Goal: Transaction & Acquisition: Purchase product/service

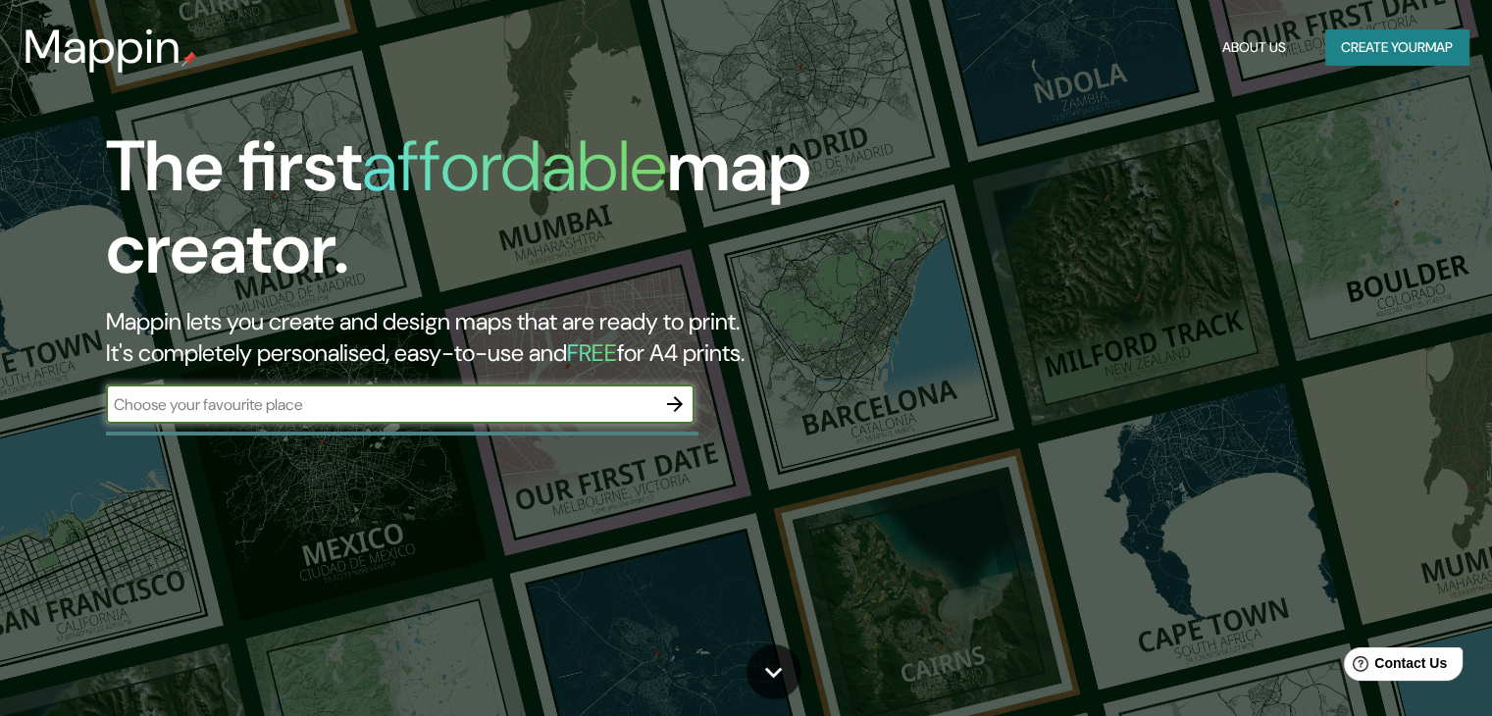
click at [362, 394] on input "text" at bounding box center [380, 404] width 549 height 23
type input "PUENTE PIEDRA LIMA"
click at [659, 385] on div at bounding box center [674, 404] width 39 height 39
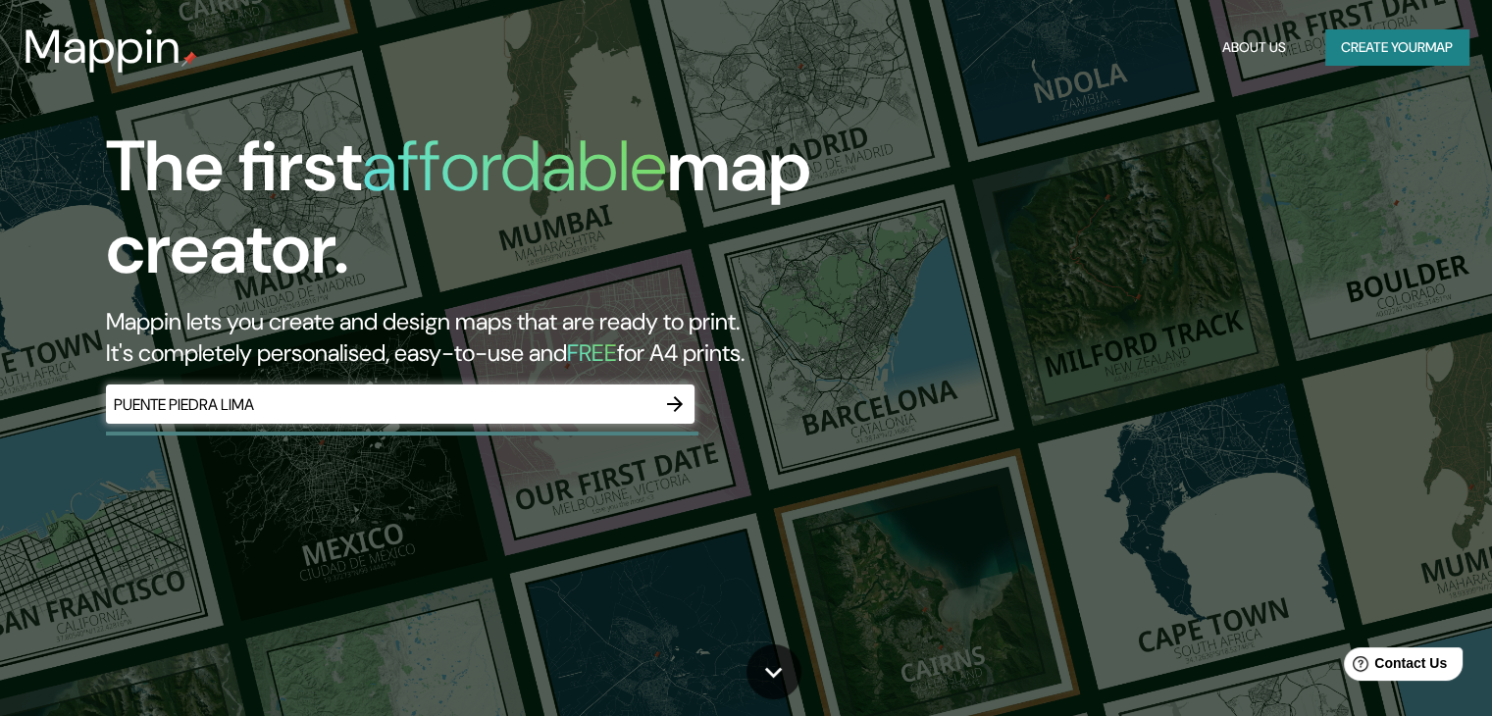
click at [663, 401] on icon "button" at bounding box center [675, 404] width 24 height 24
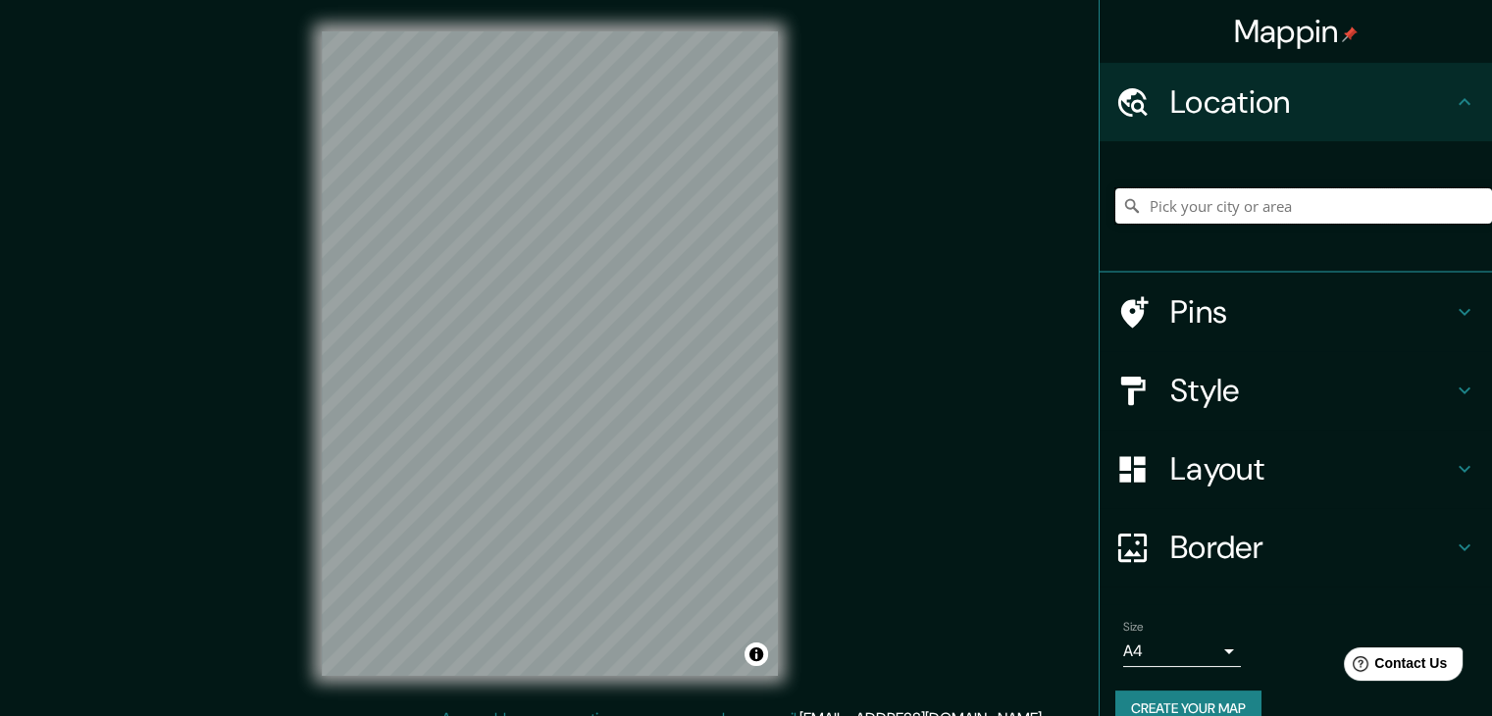
click at [1214, 209] on input "Pick your city or area" at bounding box center [1303, 205] width 377 height 35
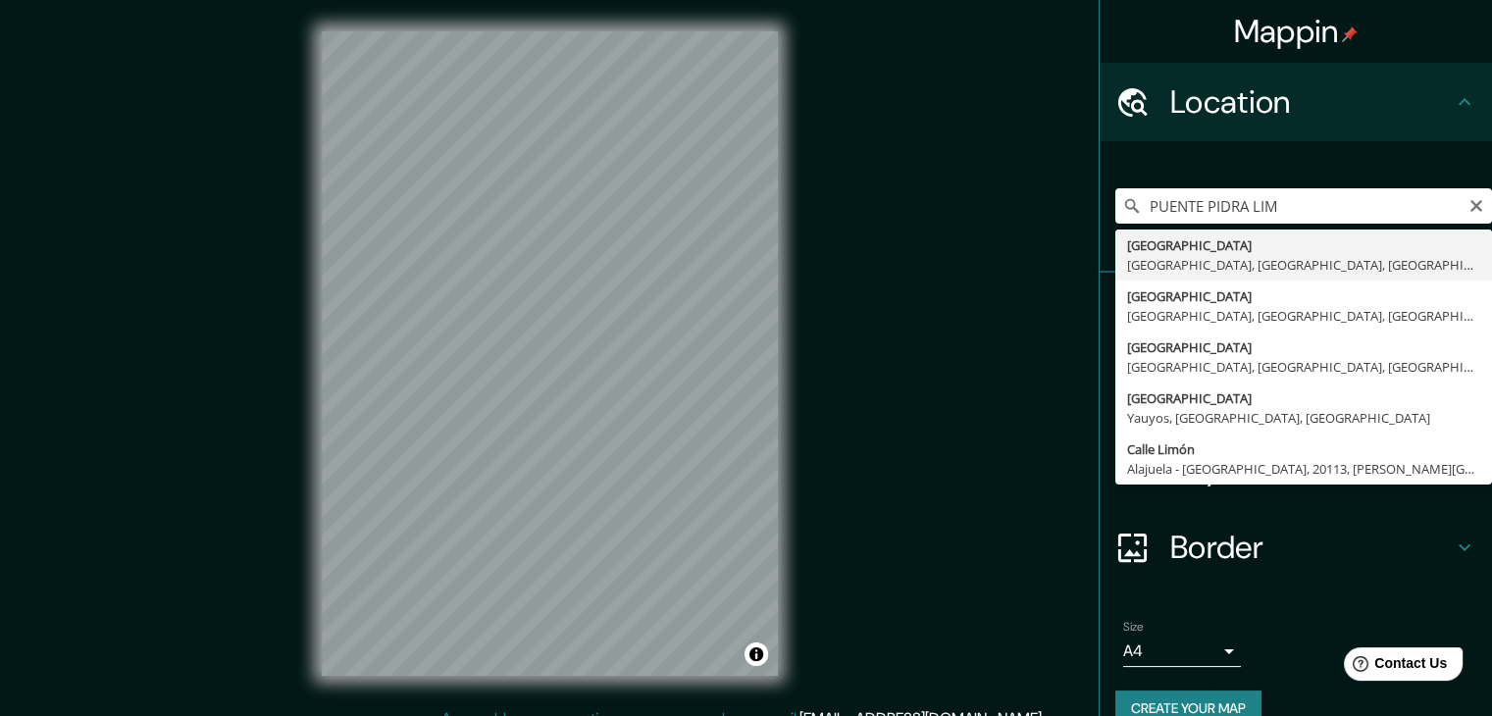
type input "[GEOGRAPHIC_DATA], [GEOGRAPHIC_DATA], [GEOGRAPHIC_DATA], [GEOGRAPHIC_DATA]"
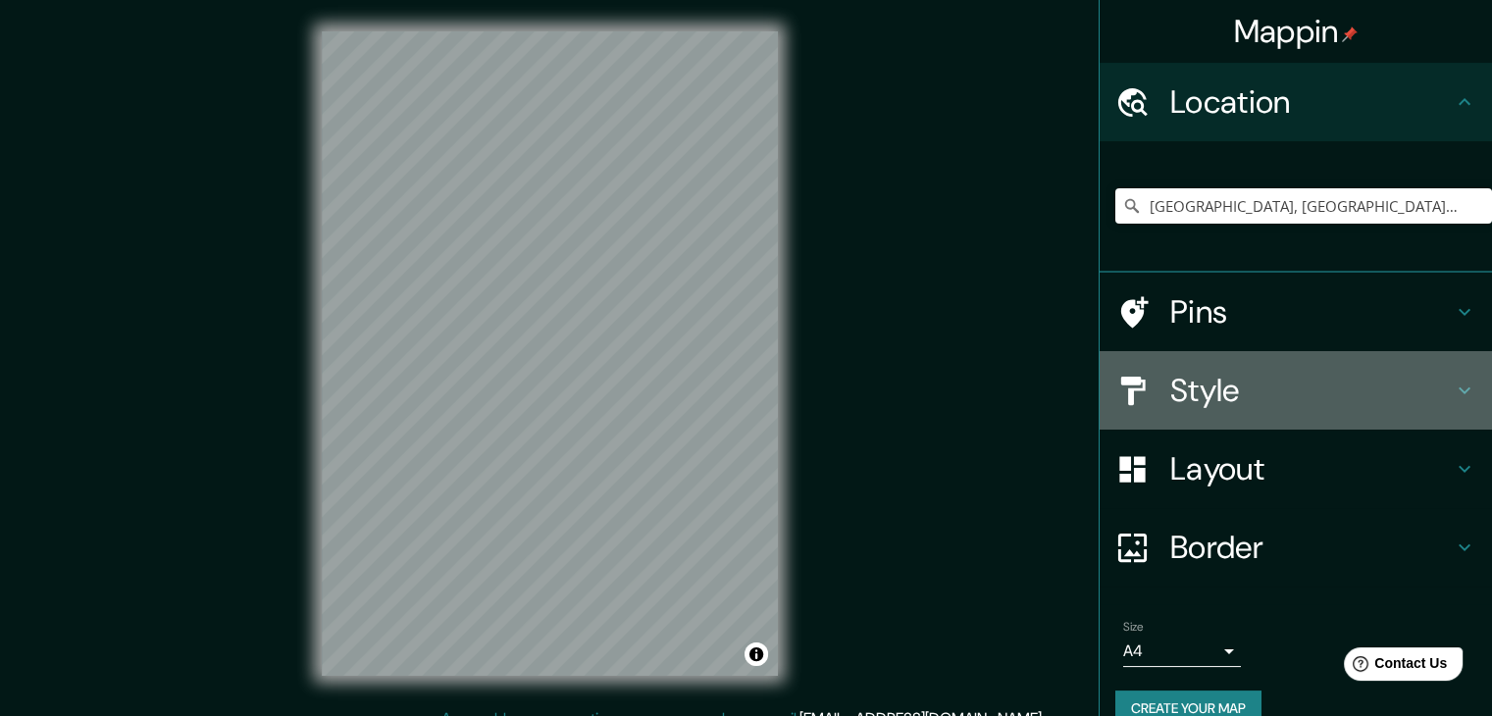
click at [1199, 381] on h4 "Style" at bounding box center [1311, 390] width 282 height 39
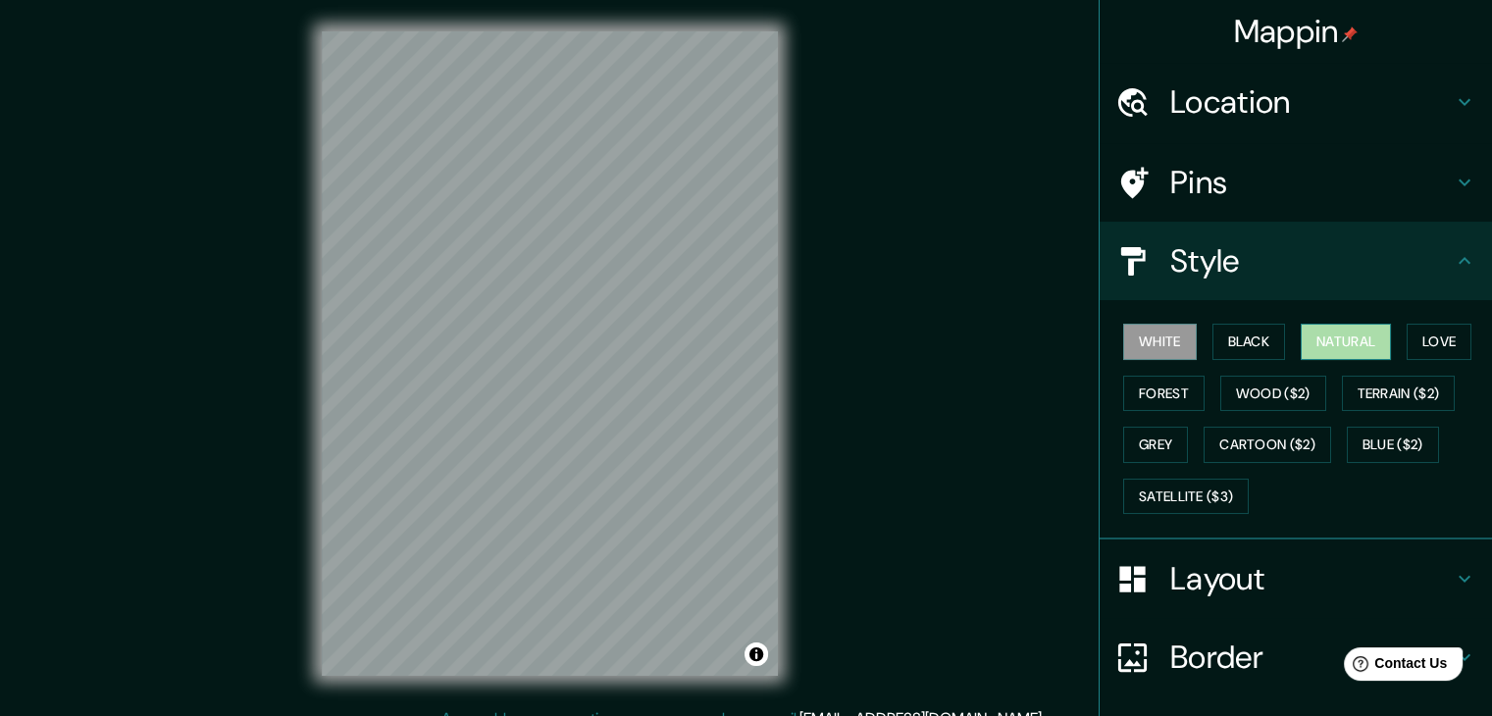
click at [1325, 337] on button "Natural" at bounding box center [1346, 342] width 90 height 36
click at [1289, 389] on button "Wood ($2)" at bounding box center [1273, 394] width 106 height 36
click at [1145, 343] on button "White" at bounding box center [1160, 342] width 74 height 36
click at [1231, 341] on button "Black" at bounding box center [1249, 342] width 74 height 36
click at [1319, 334] on button "Natural" at bounding box center [1346, 342] width 90 height 36
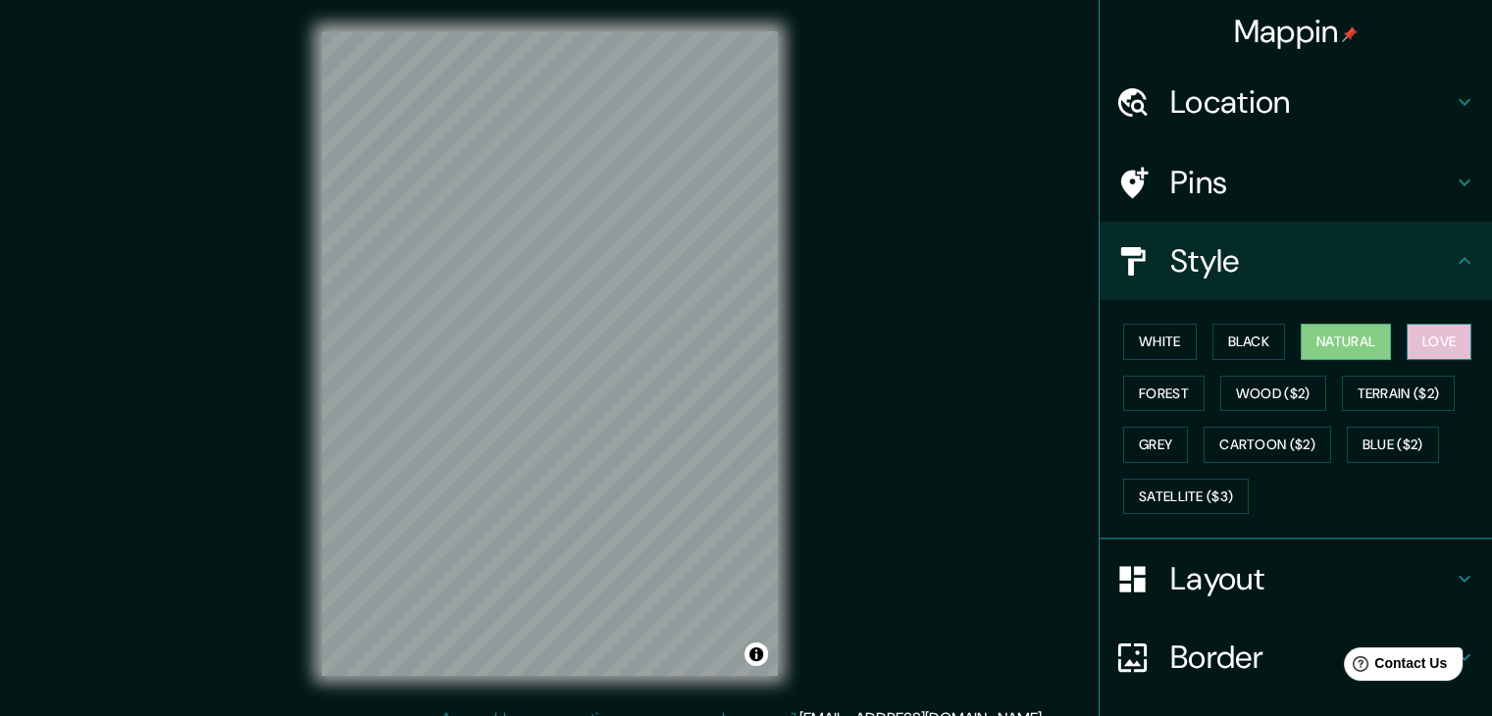
click at [1439, 331] on button "Love" at bounding box center [1439, 342] width 65 height 36
click at [1146, 397] on button "Forest" at bounding box center [1163, 394] width 81 height 36
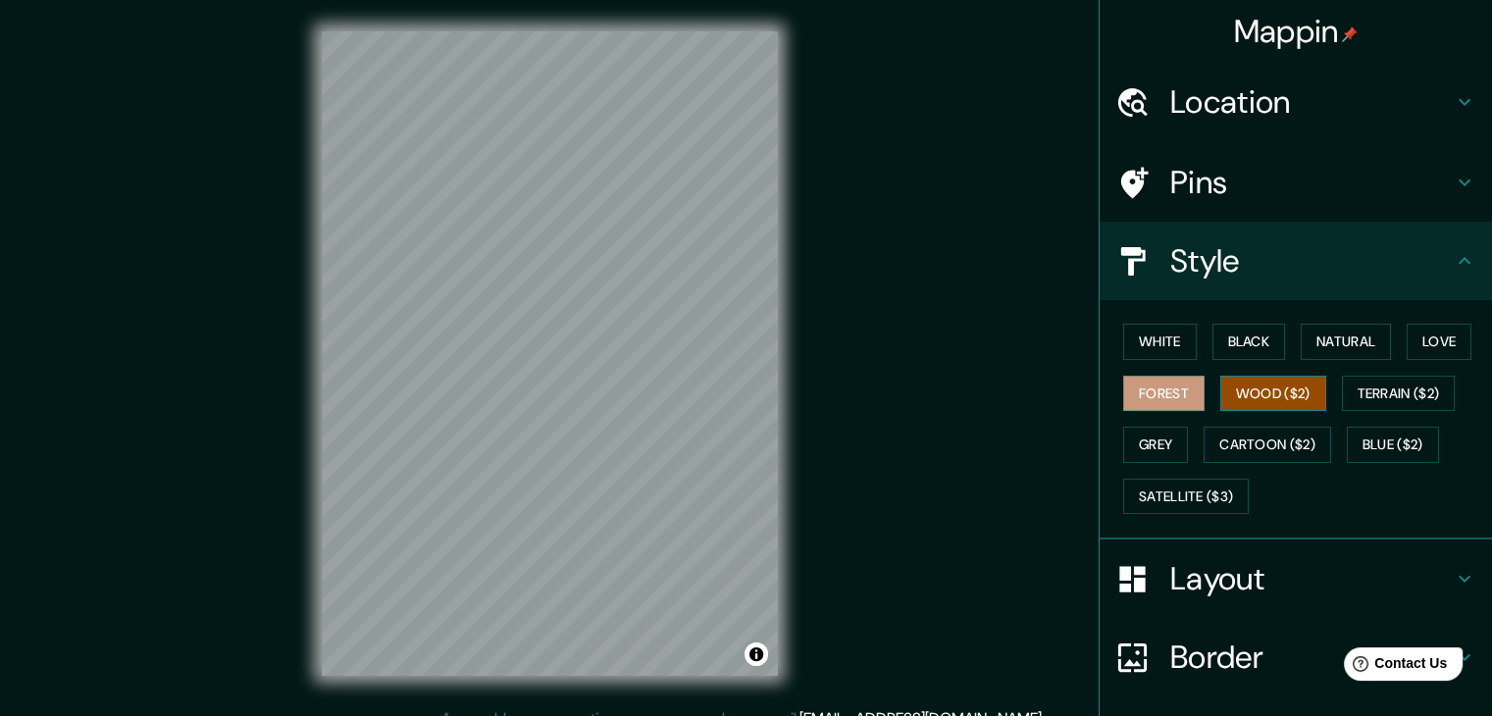
click at [1244, 379] on button "Wood ($2)" at bounding box center [1273, 394] width 106 height 36
click at [1363, 385] on button "Terrain ($2)" at bounding box center [1399, 394] width 114 height 36
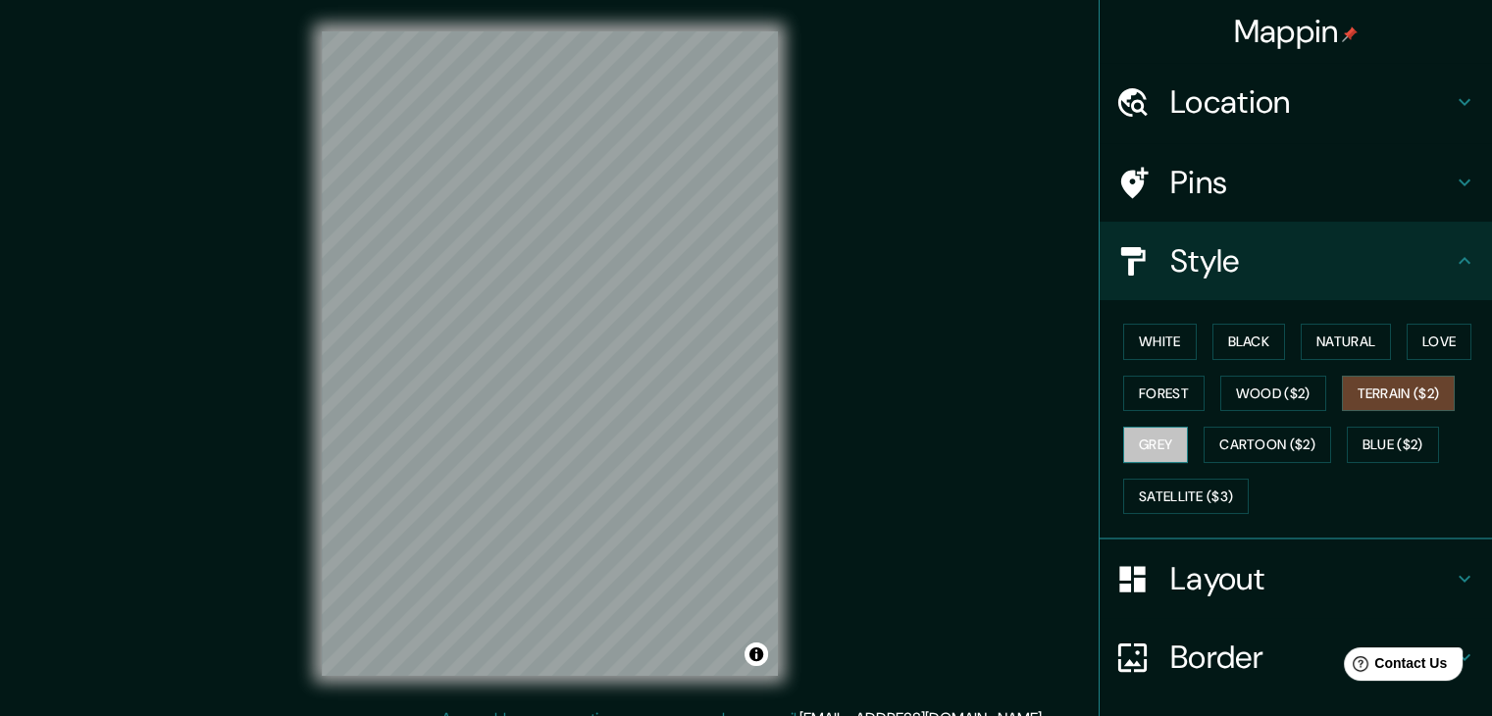
click at [1169, 436] on button "Grey" at bounding box center [1155, 445] width 65 height 36
click at [1245, 439] on button "Cartoon ($2)" at bounding box center [1268, 445] width 128 height 36
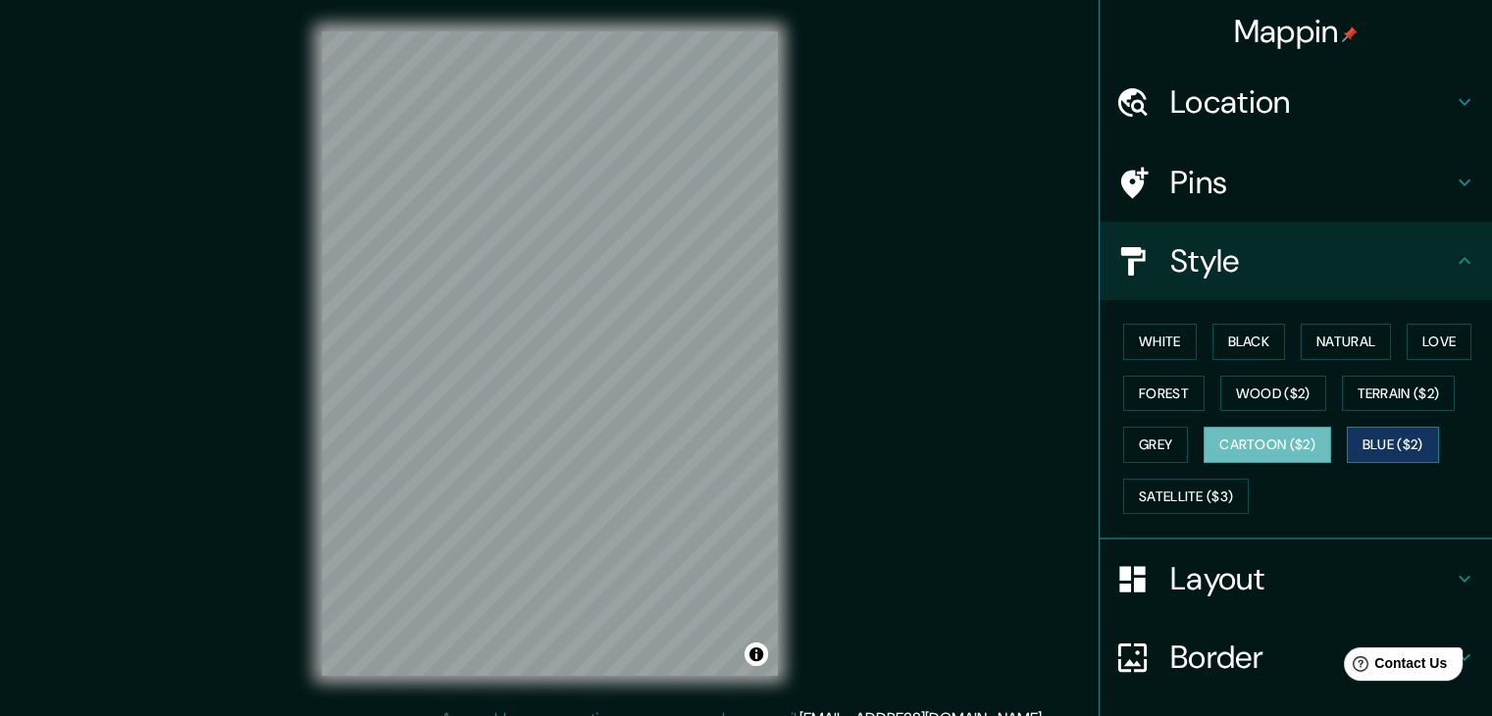
click at [1370, 439] on button "Blue ($2)" at bounding box center [1393, 445] width 92 height 36
click at [1272, 446] on button "Cartoon ($2)" at bounding box center [1268, 445] width 128 height 36
click at [1176, 486] on button "Satellite ($3)" at bounding box center [1186, 497] width 126 height 36
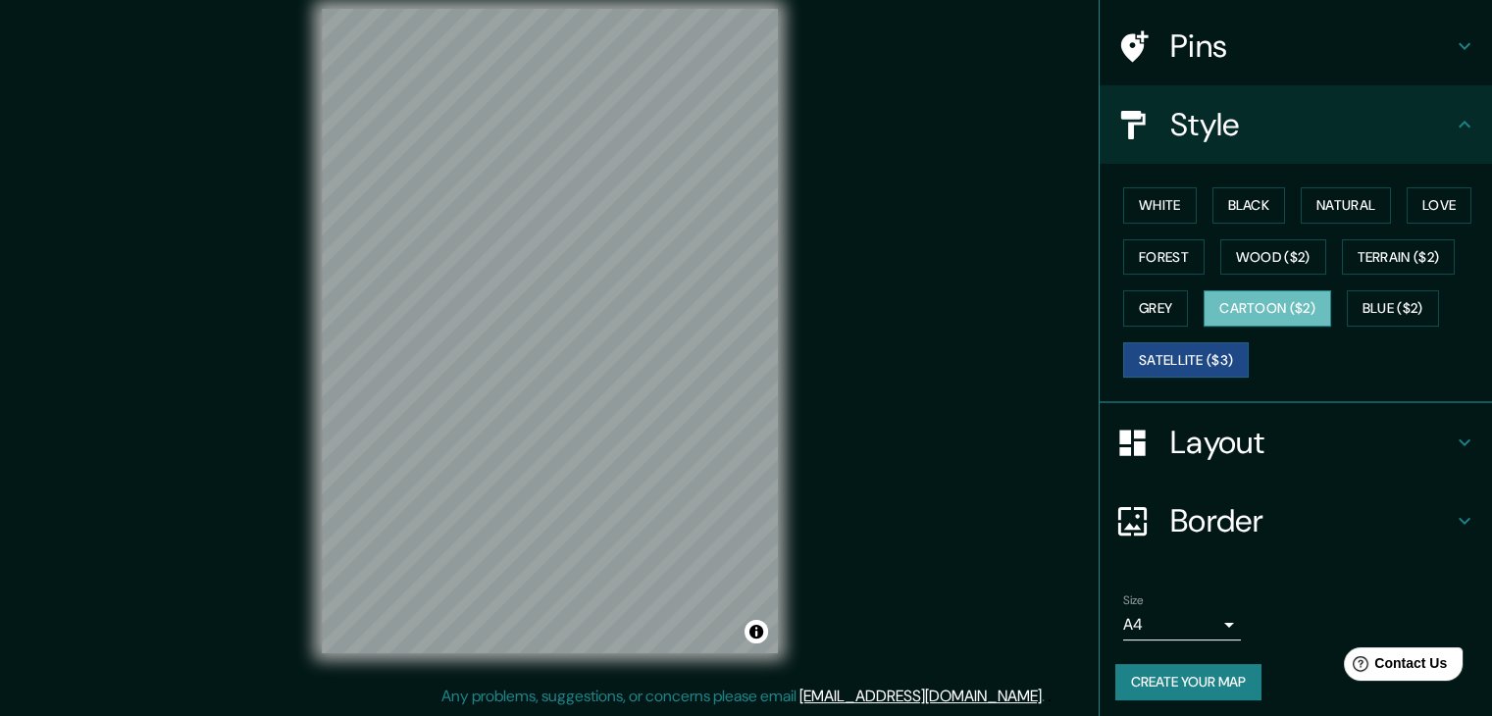
scroll to position [141, 0]
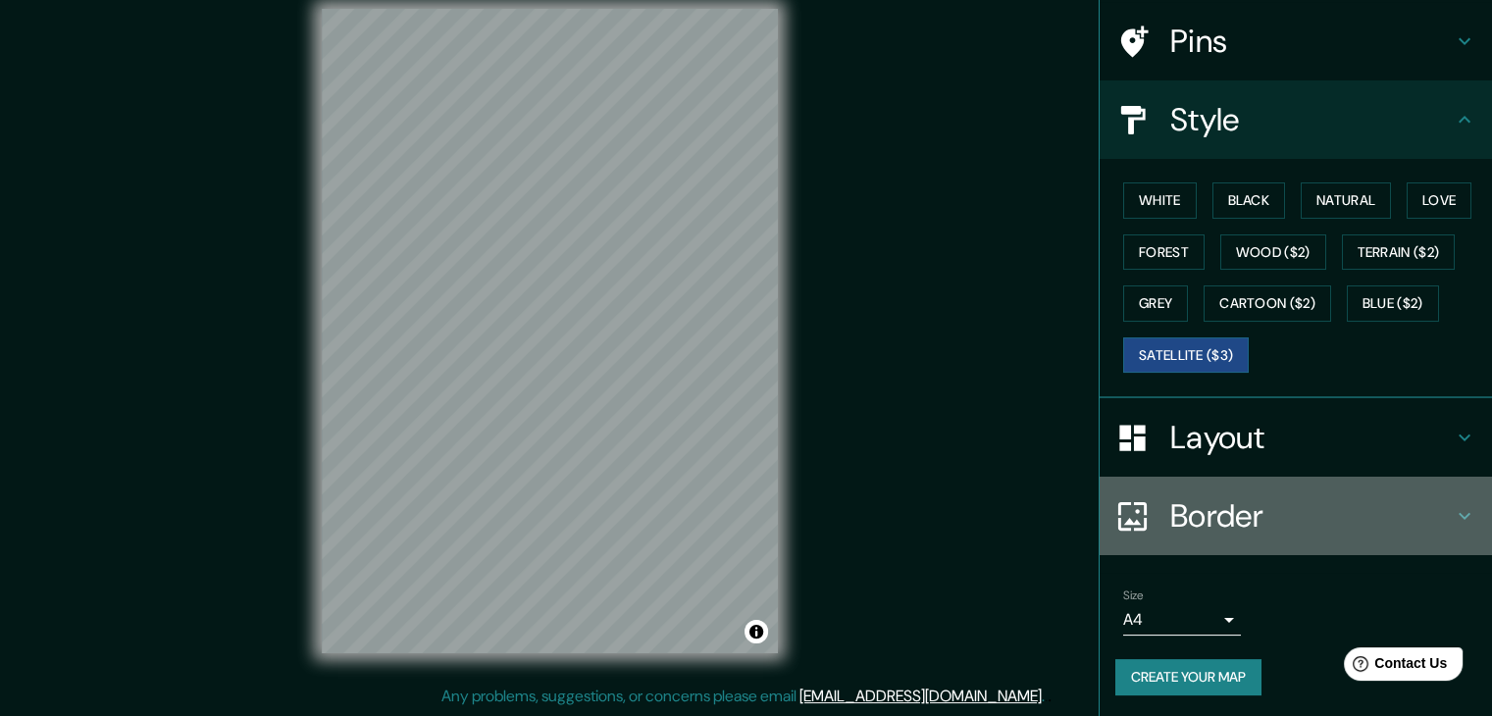
click at [1223, 503] on h4 "Border" at bounding box center [1311, 515] width 282 height 39
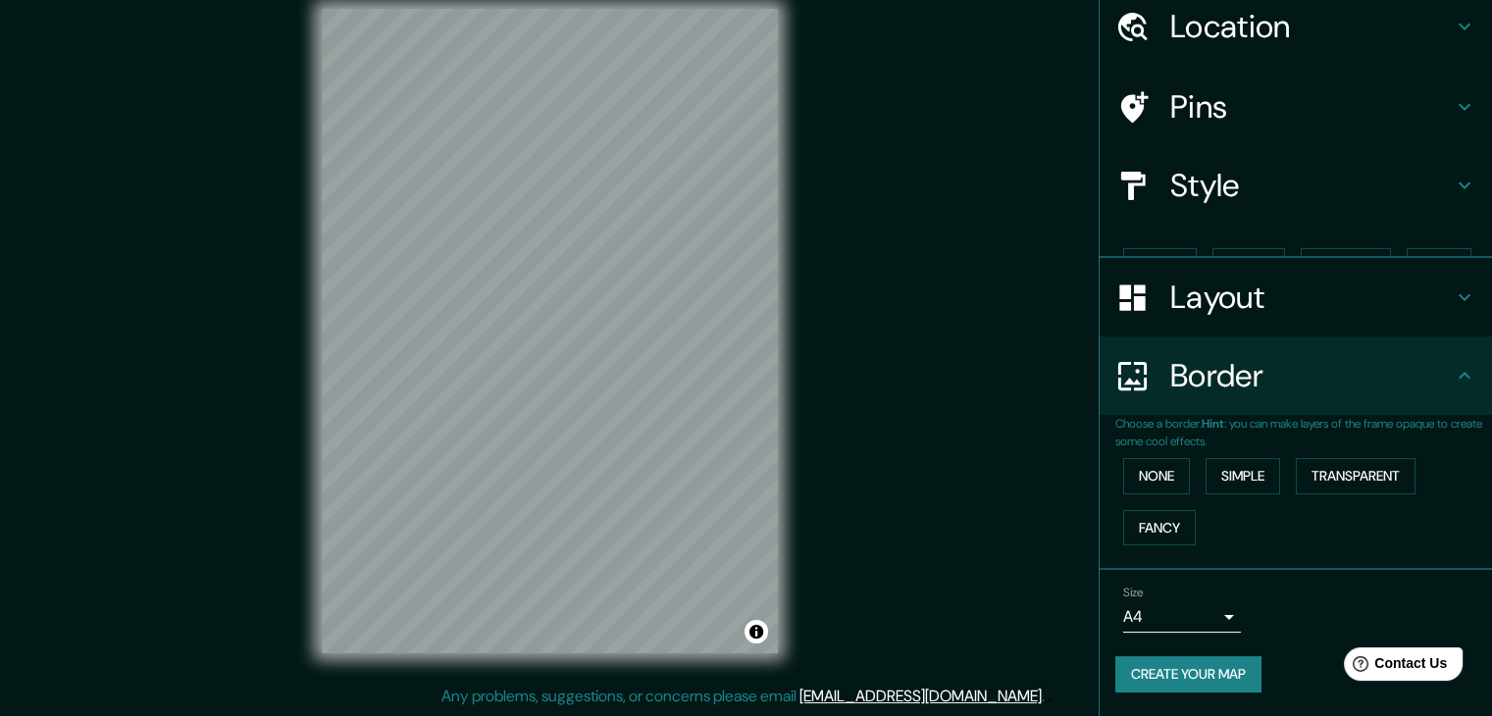
scroll to position [41, 0]
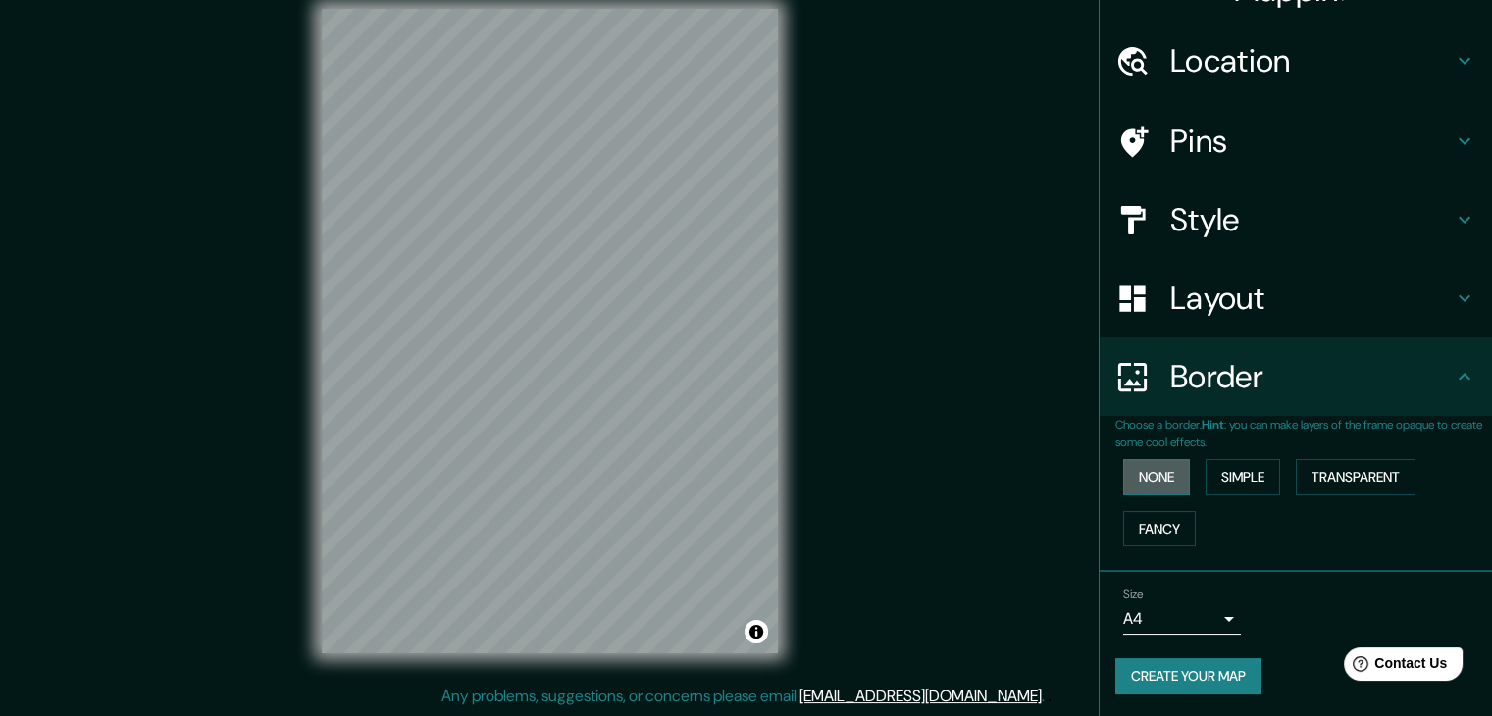
click at [1139, 471] on button "None" at bounding box center [1156, 477] width 67 height 36
click at [1272, 476] on div "None Simple Transparent Fancy" at bounding box center [1303, 502] width 377 height 103
click at [1206, 476] on button "Simple" at bounding box center [1243, 477] width 75 height 36
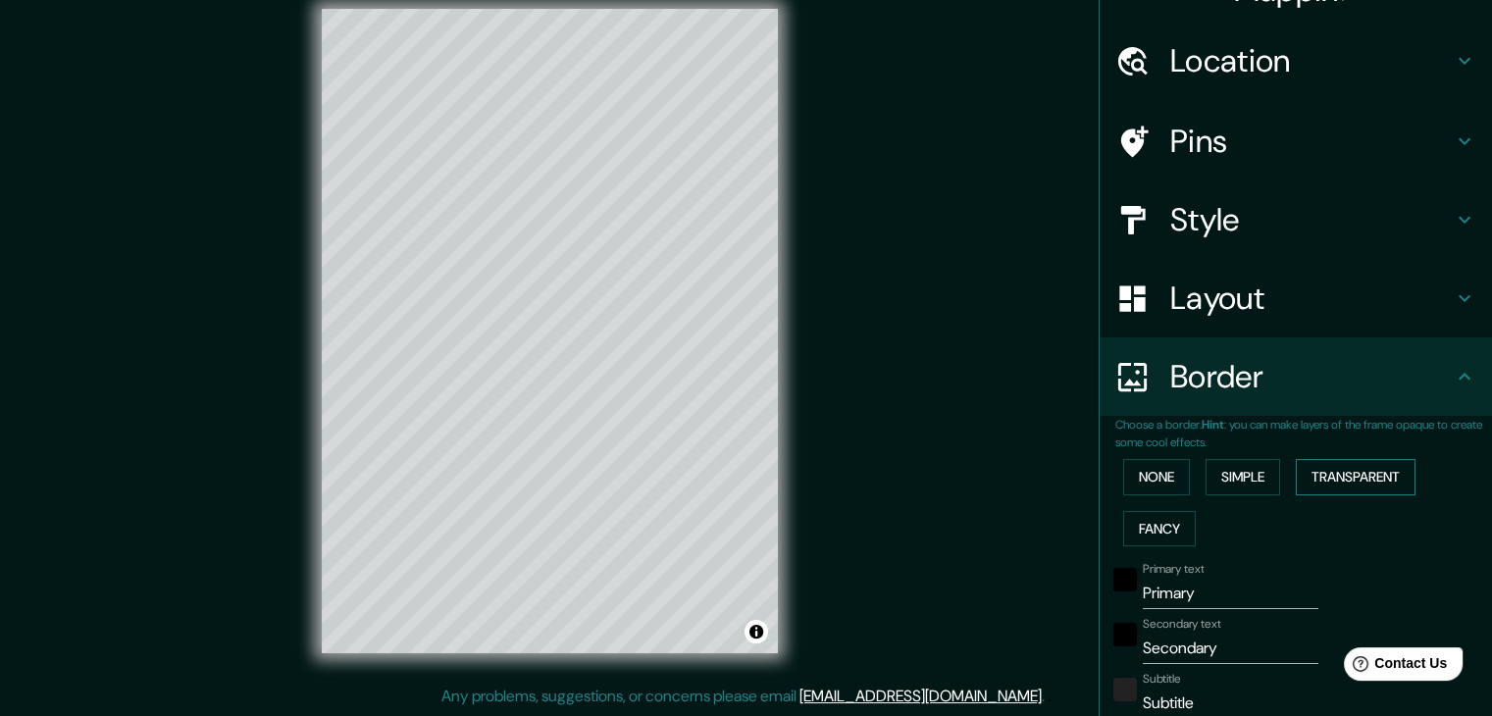
click at [1316, 476] on button "Transparent" at bounding box center [1356, 477] width 120 height 36
click at [1138, 523] on button "Fancy" at bounding box center [1159, 529] width 73 height 36
click at [1156, 477] on button "None" at bounding box center [1156, 477] width 67 height 36
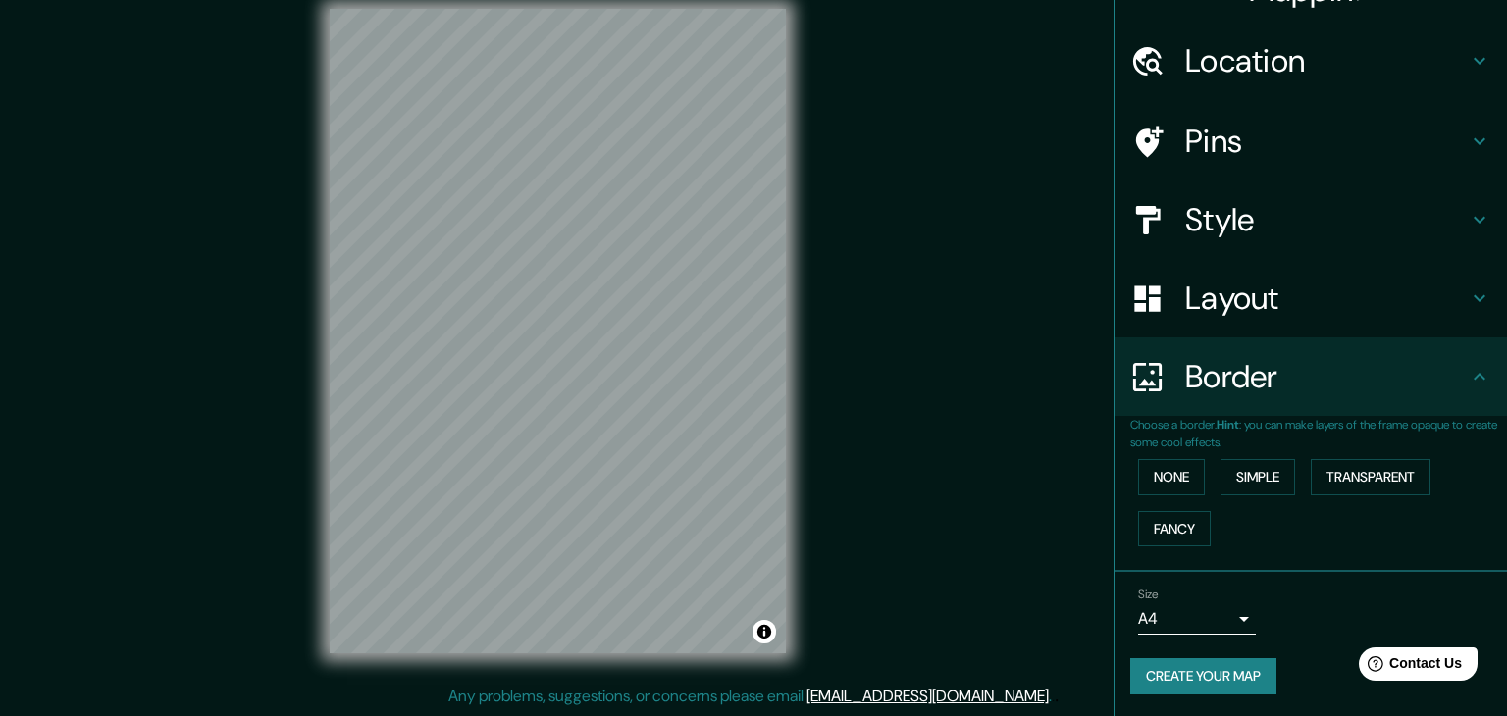
click at [1201, 611] on body "Mappin Location [GEOGRAPHIC_DATA], [GEOGRAPHIC_DATA], [GEOGRAPHIC_DATA], [GEOGR…" at bounding box center [753, 335] width 1507 height 716
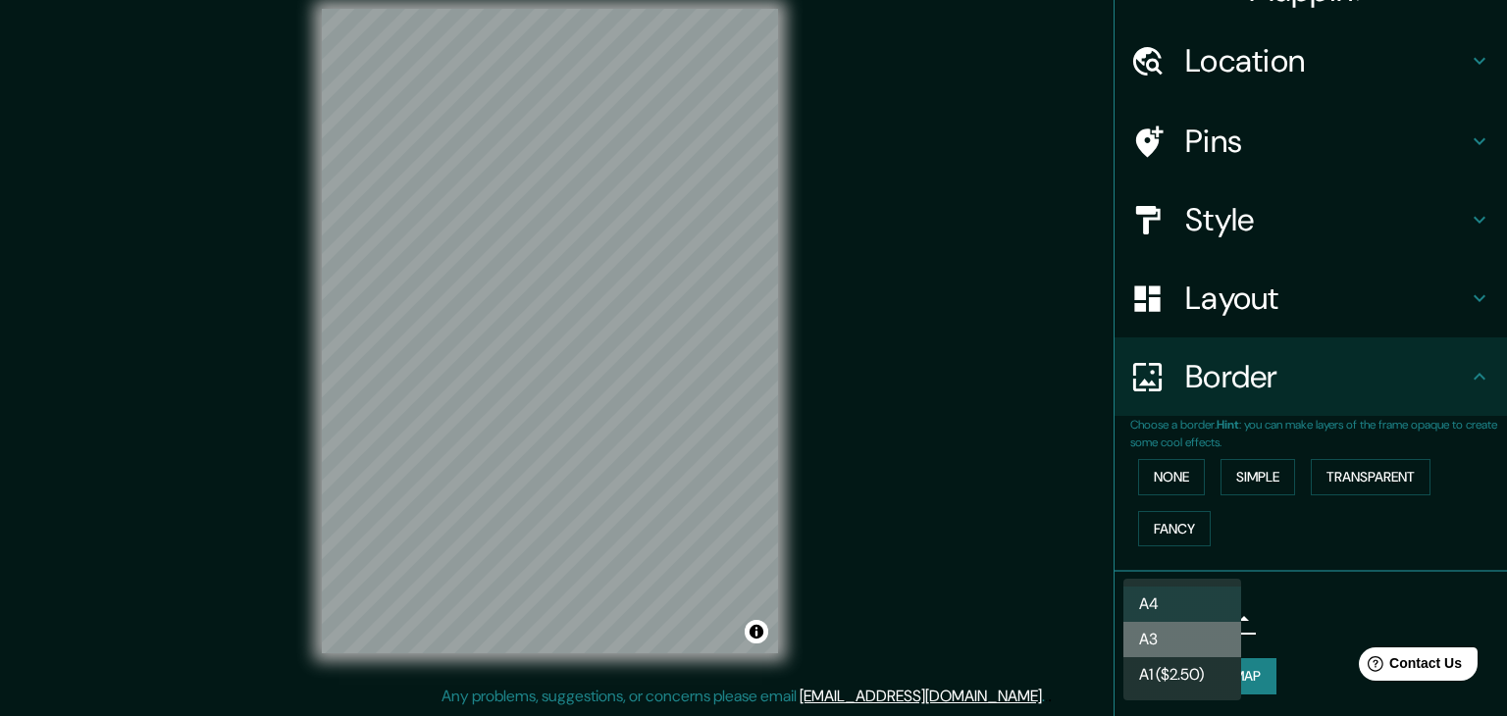
click at [1175, 642] on li "A3" at bounding box center [1182, 639] width 118 height 35
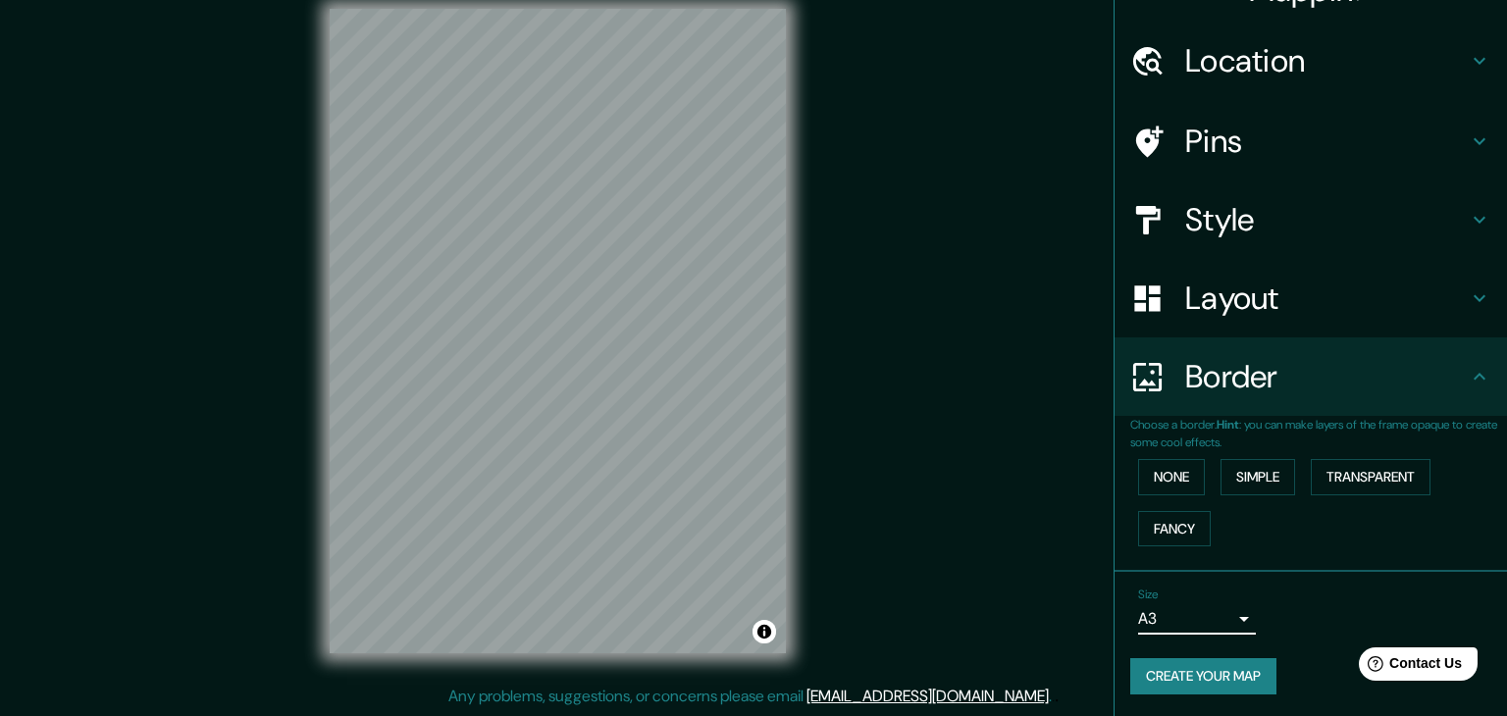
click at [1204, 618] on body "Mappin Location [GEOGRAPHIC_DATA], [GEOGRAPHIC_DATA], [GEOGRAPHIC_DATA], [GEOGR…" at bounding box center [753, 335] width 1507 height 716
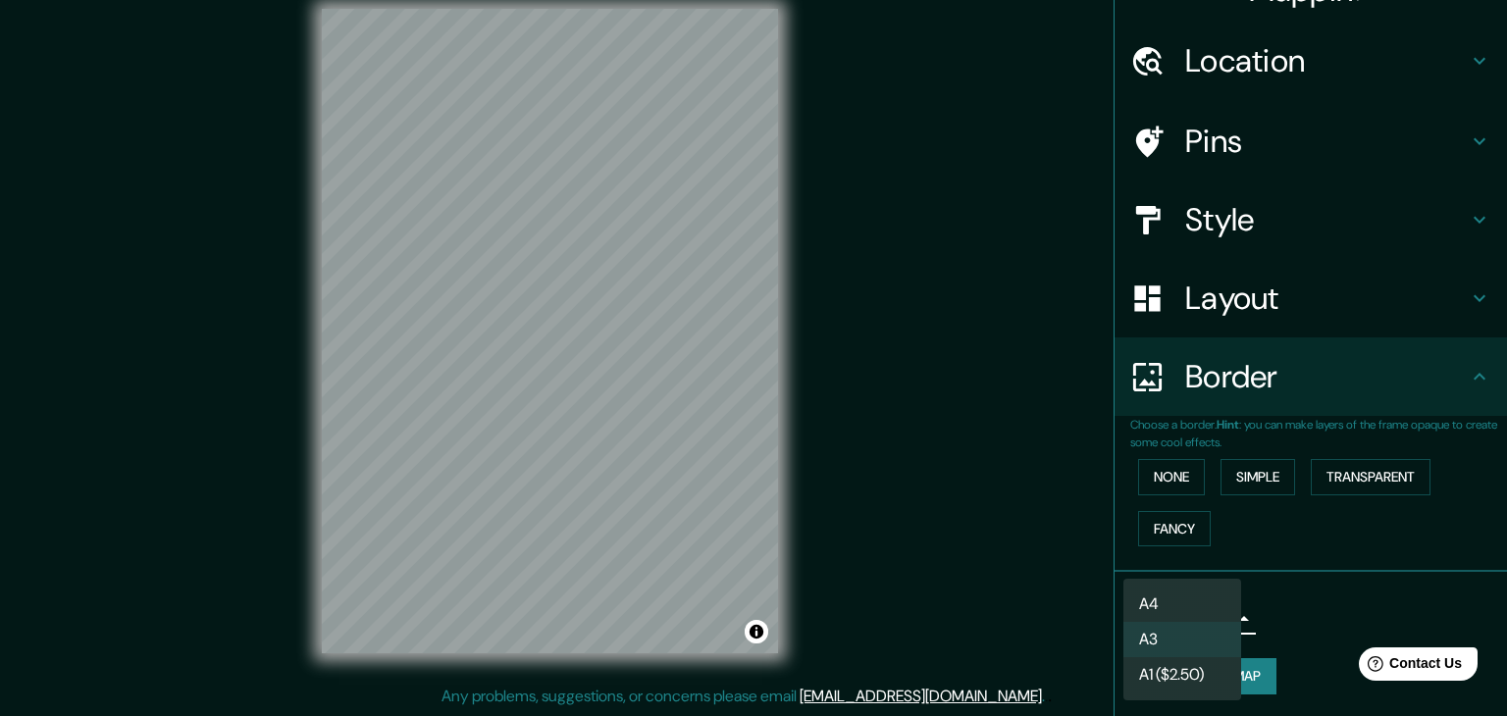
click at [1310, 584] on div at bounding box center [753, 358] width 1507 height 716
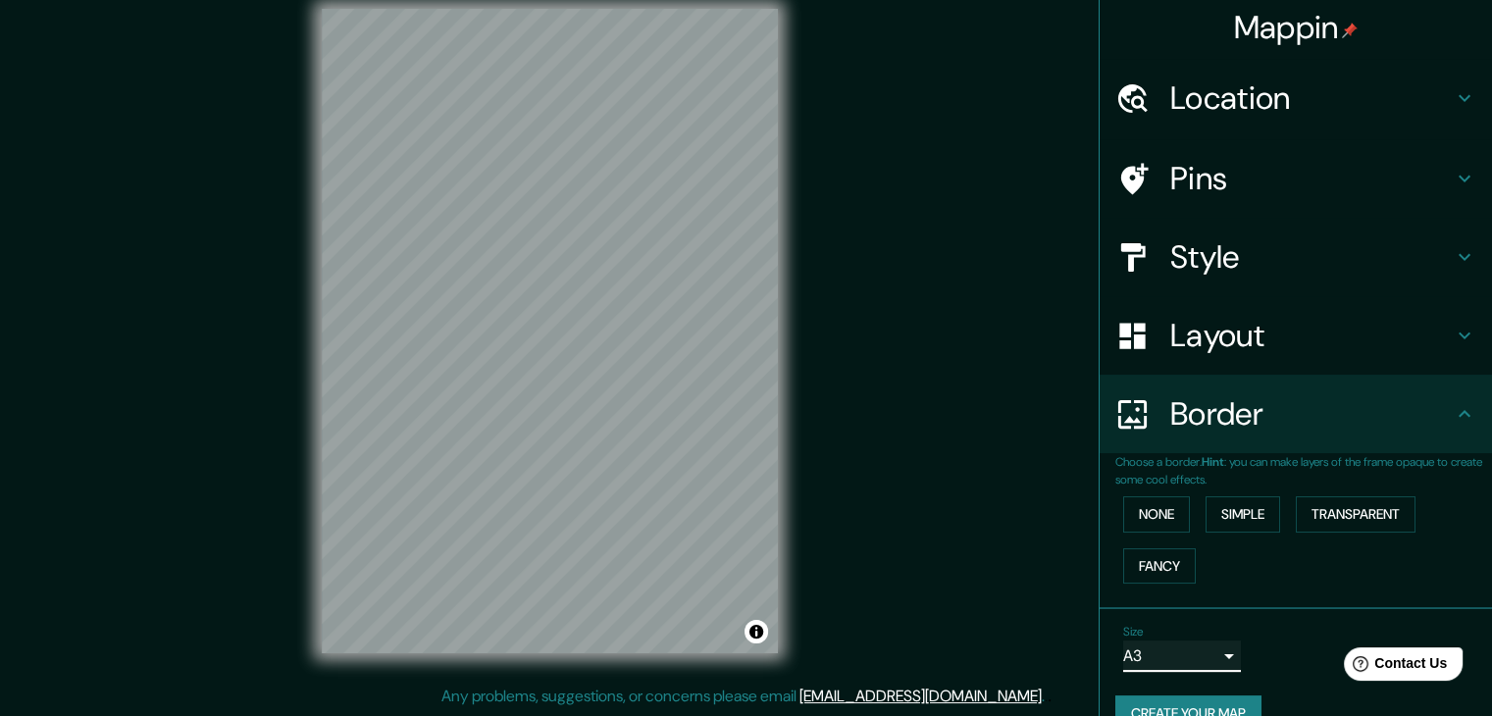
scroll to position [0, 0]
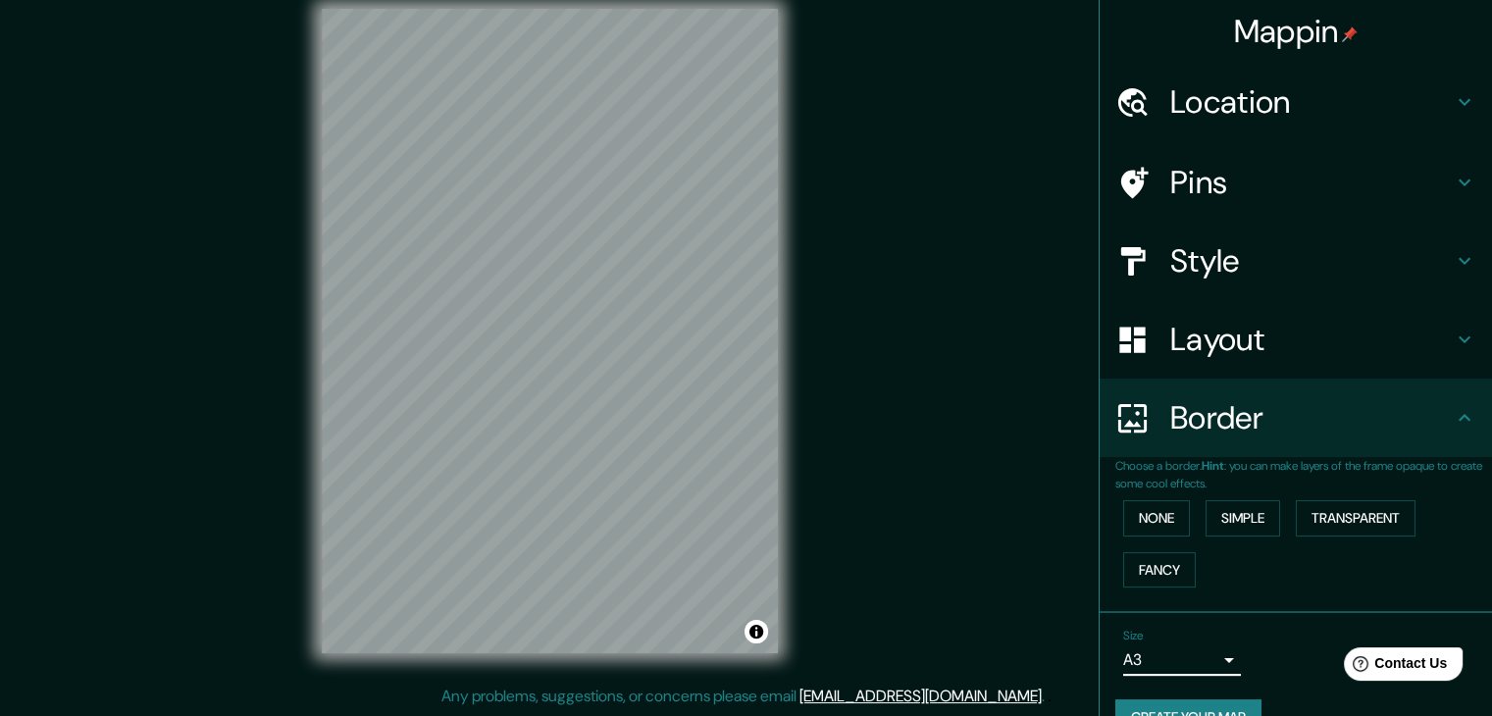
click at [1185, 244] on h4 "Style" at bounding box center [1311, 260] width 282 height 39
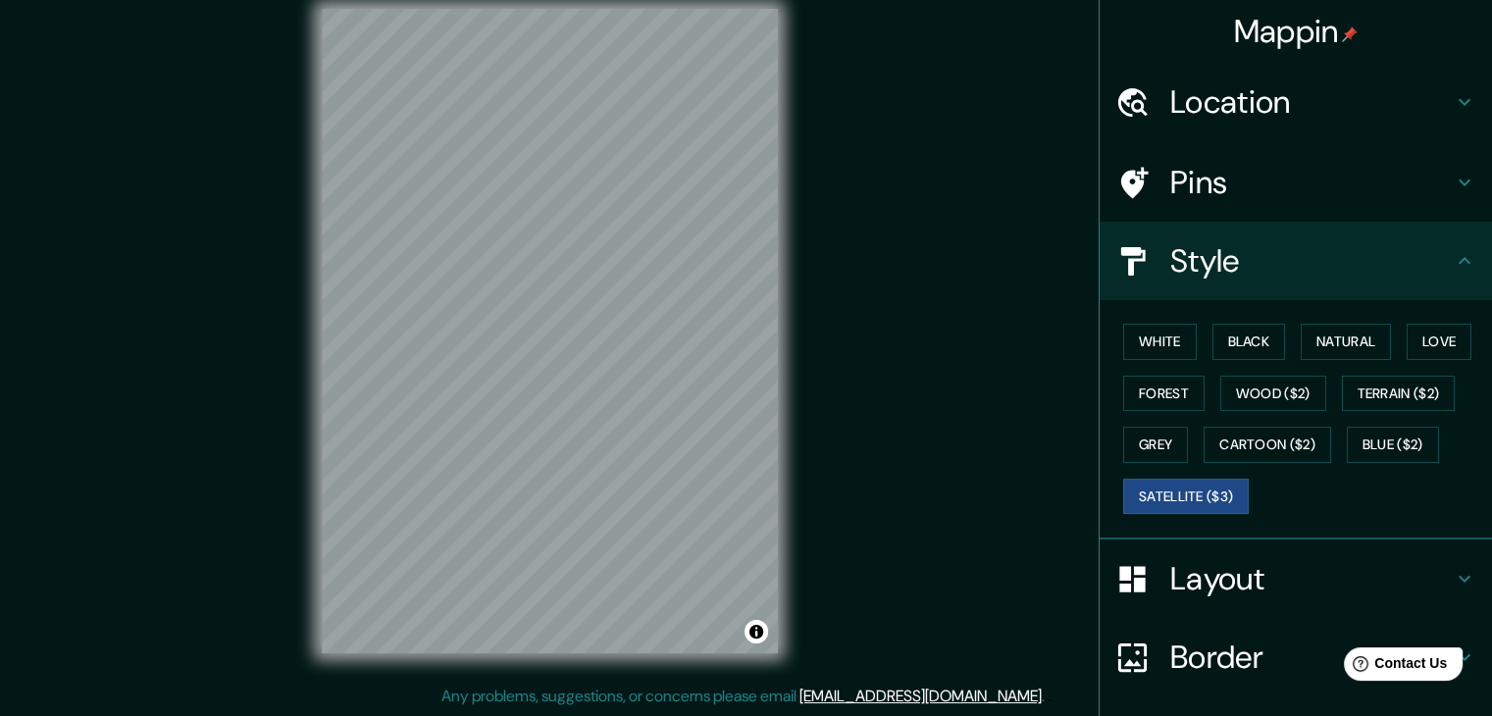
click at [1201, 548] on div "Layout" at bounding box center [1296, 578] width 392 height 78
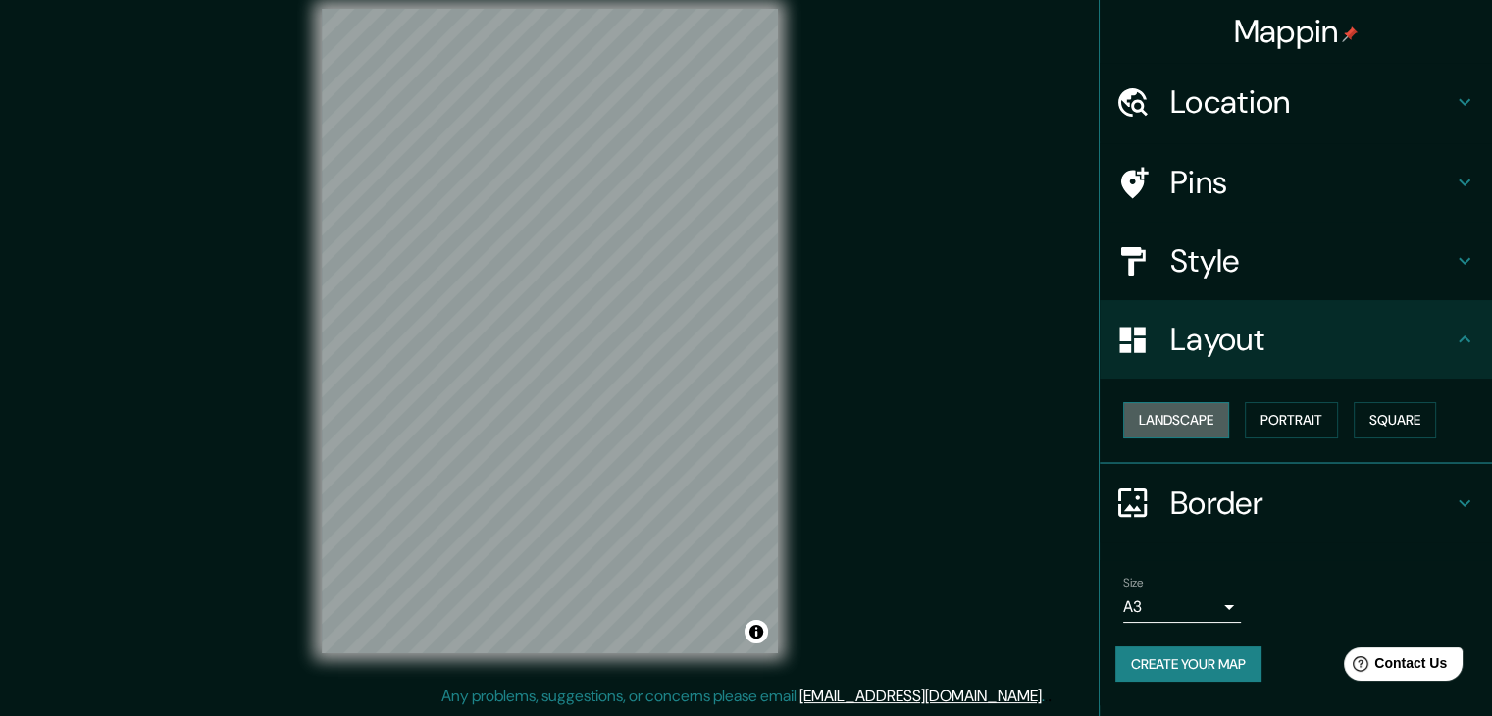
click at [1185, 423] on button "Landscape" at bounding box center [1176, 420] width 106 height 36
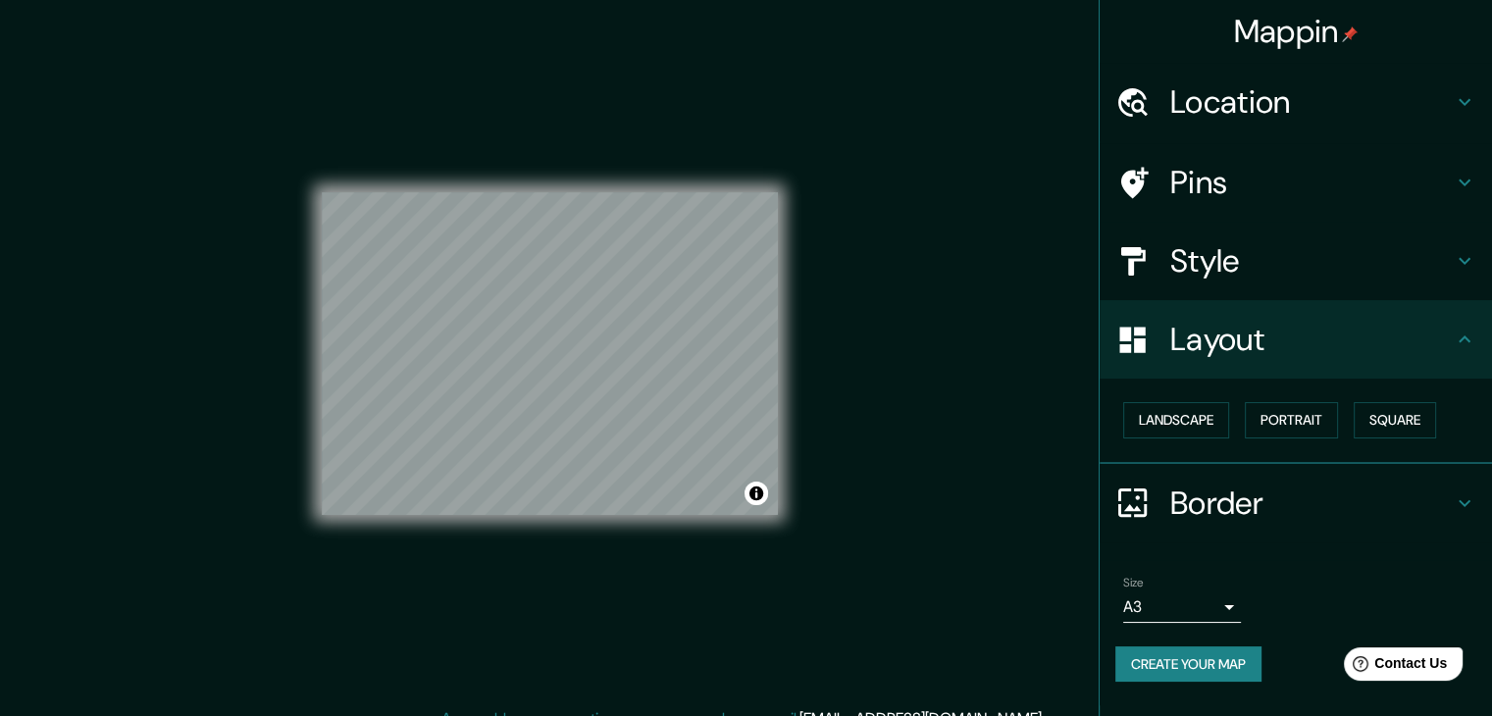
click at [1231, 250] on h4 "Style" at bounding box center [1311, 260] width 282 height 39
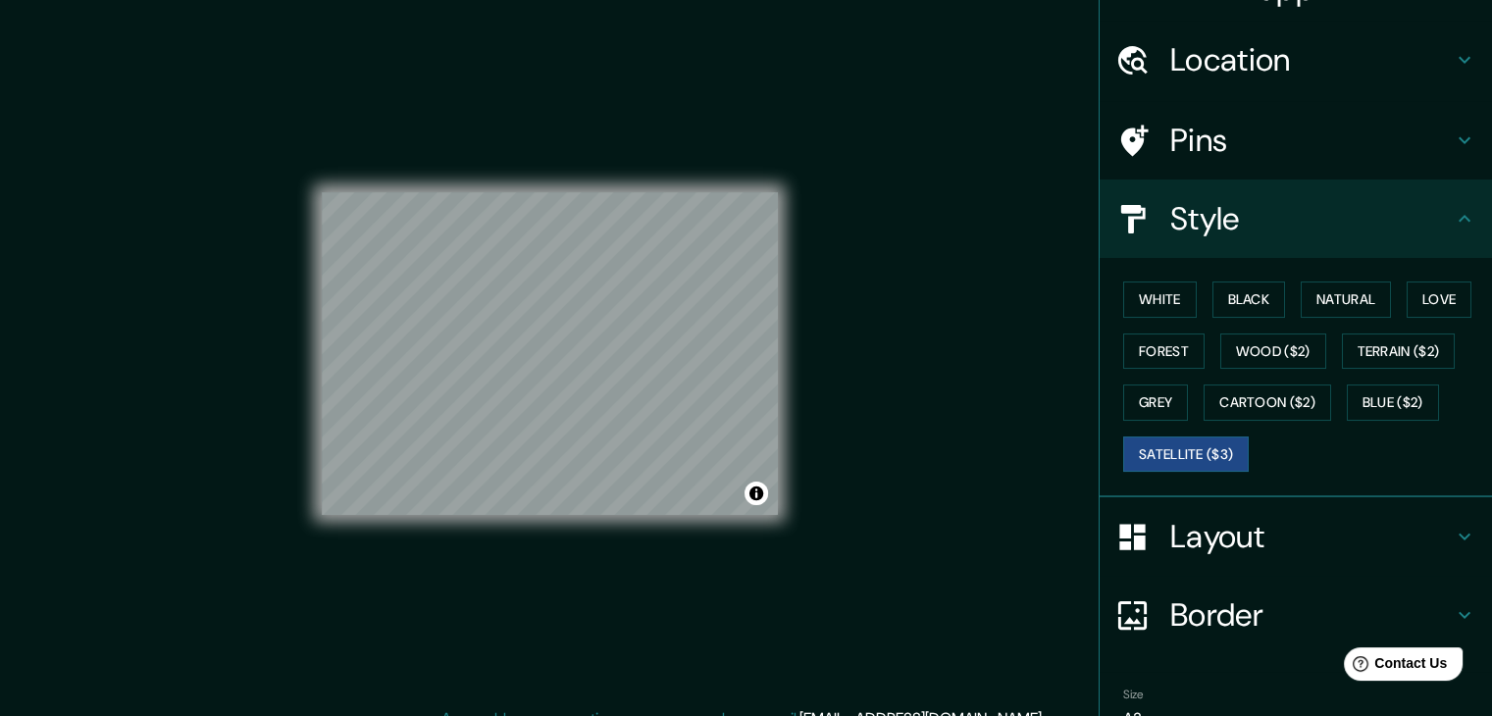
scroll to position [141, 0]
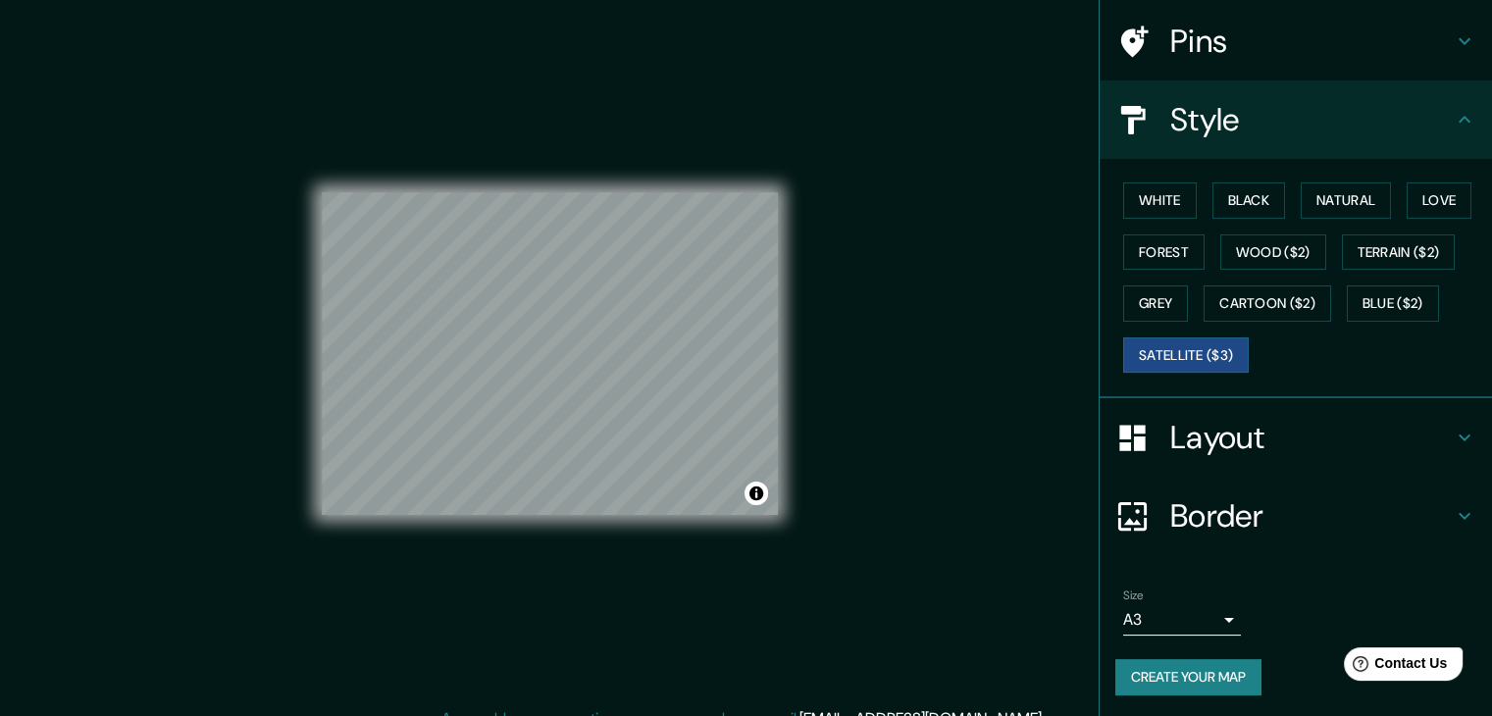
click at [1197, 668] on button "Create your map" at bounding box center [1188, 677] width 146 height 36
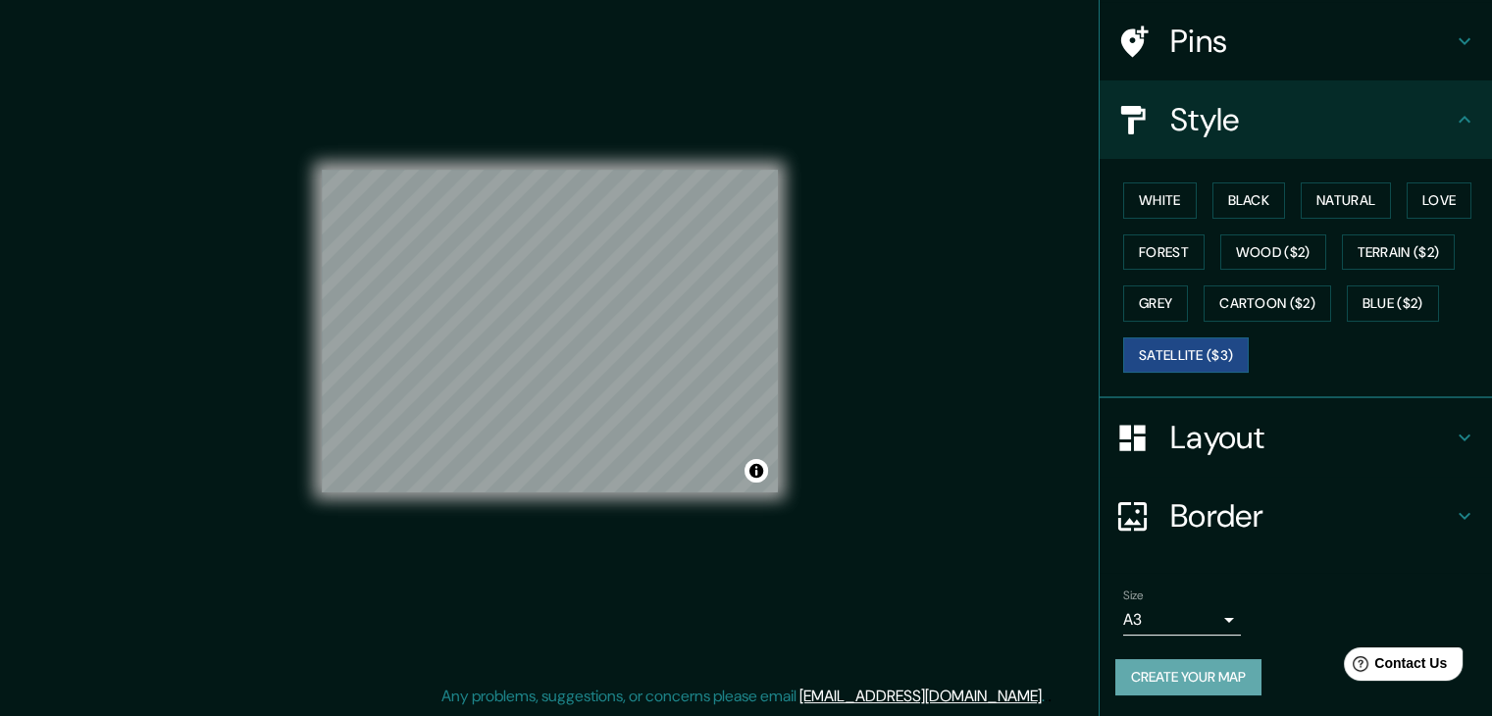
click at [1152, 666] on button "Create your map" at bounding box center [1188, 677] width 146 height 36
click at [712, 409] on div at bounding box center [714, 409] width 16 height 16
click at [551, 412] on div at bounding box center [551, 409] width 16 height 16
click at [536, 424] on div at bounding box center [538, 421] width 16 height 16
click at [1171, 666] on button "Create your map" at bounding box center [1188, 677] width 146 height 36
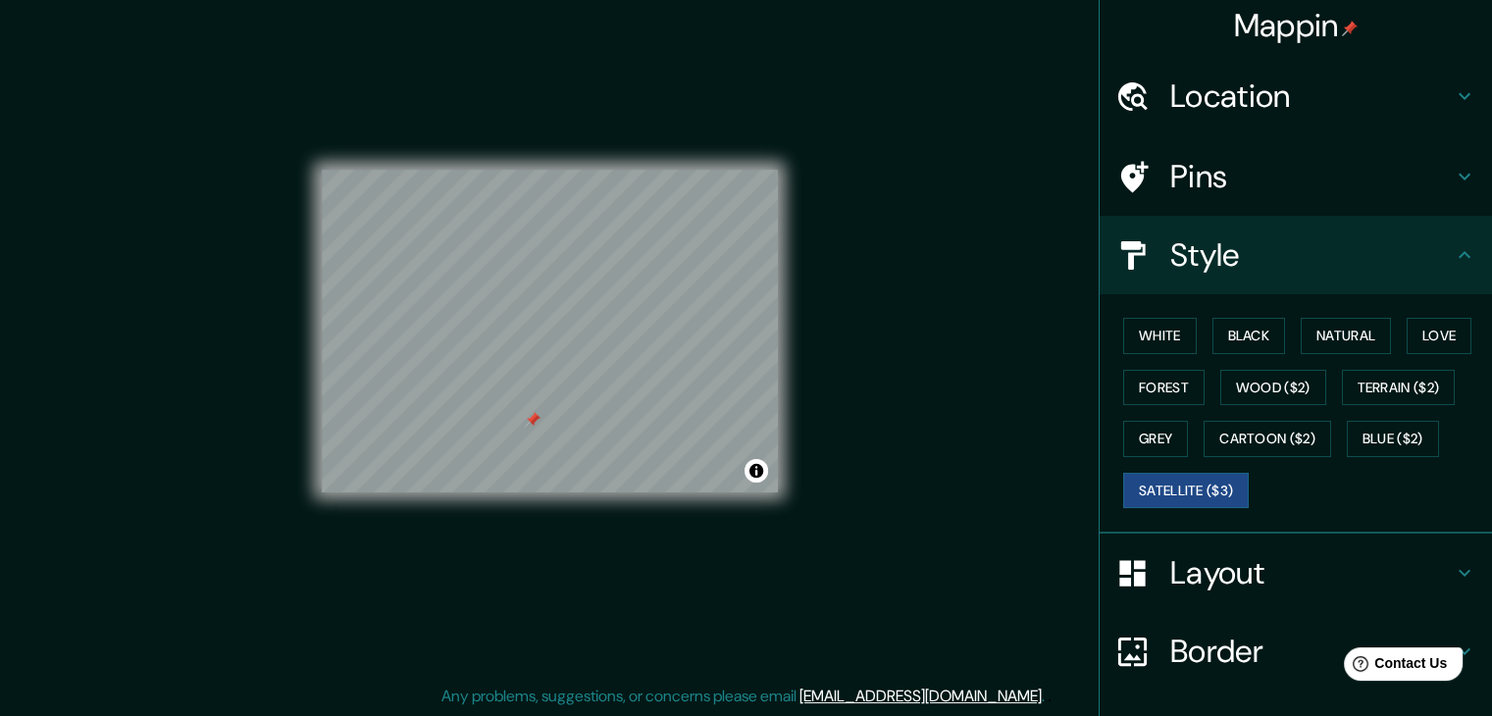
scroll to position [0, 0]
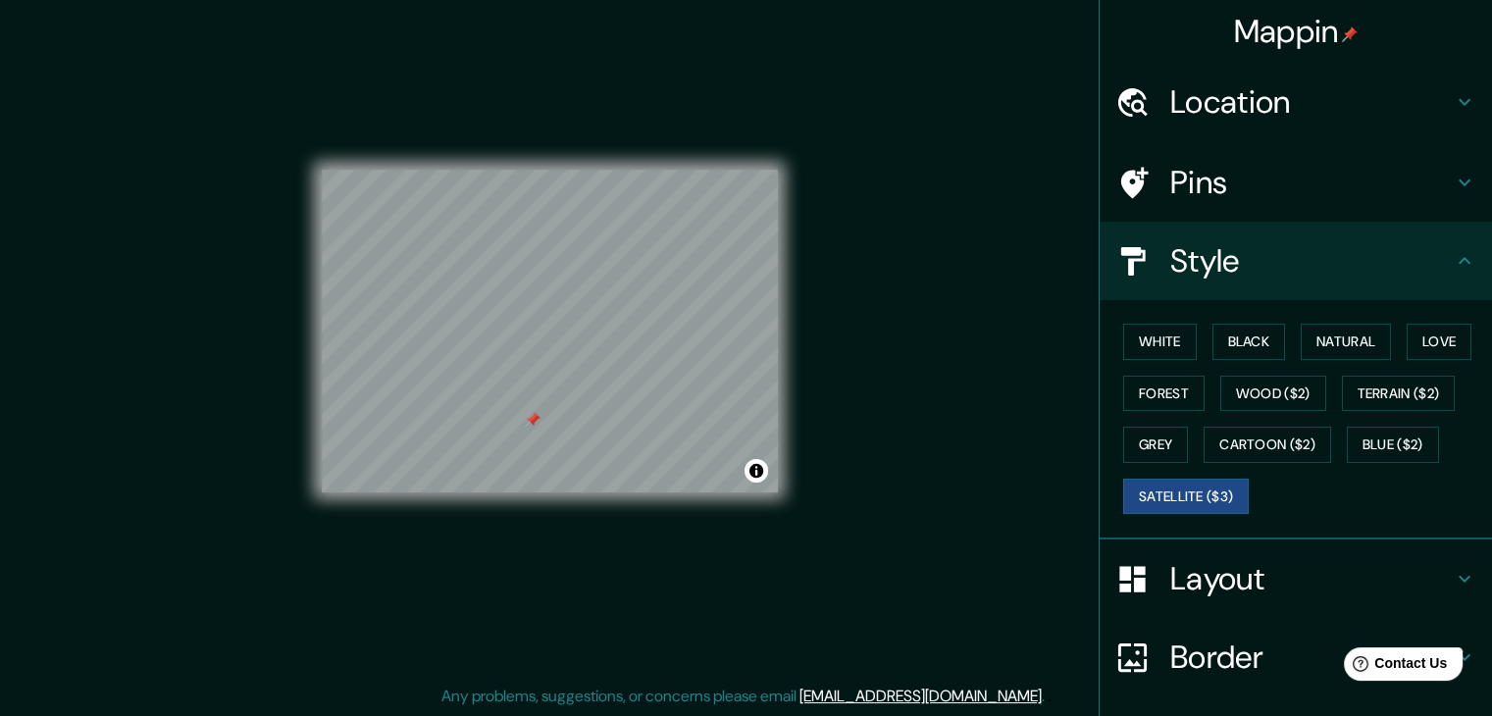
click at [1170, 177] on h4 "Pins" at bounding box center [1311, 182] width 282 height 39
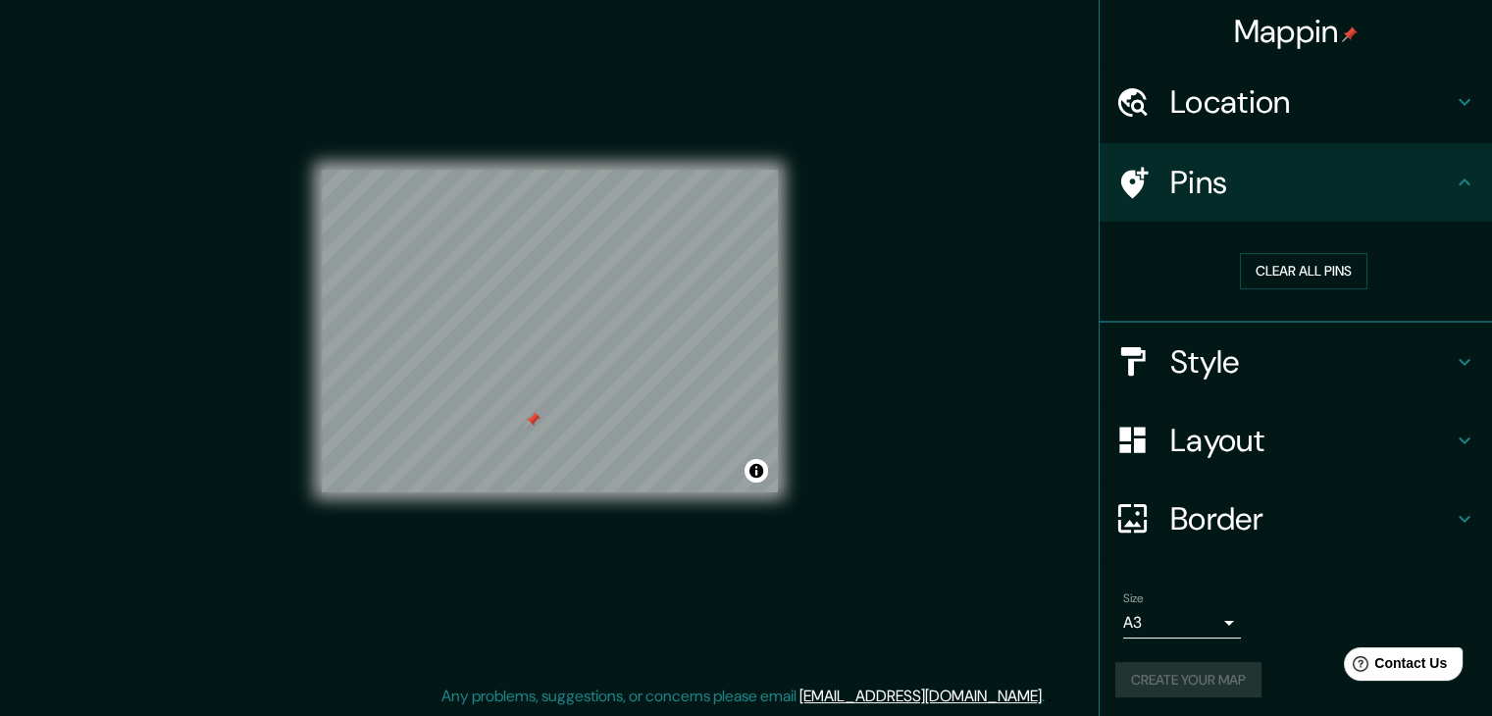
click at [1245, 171] on h4 "Pins" at bounding box center [1311, 182] width 282 height 39
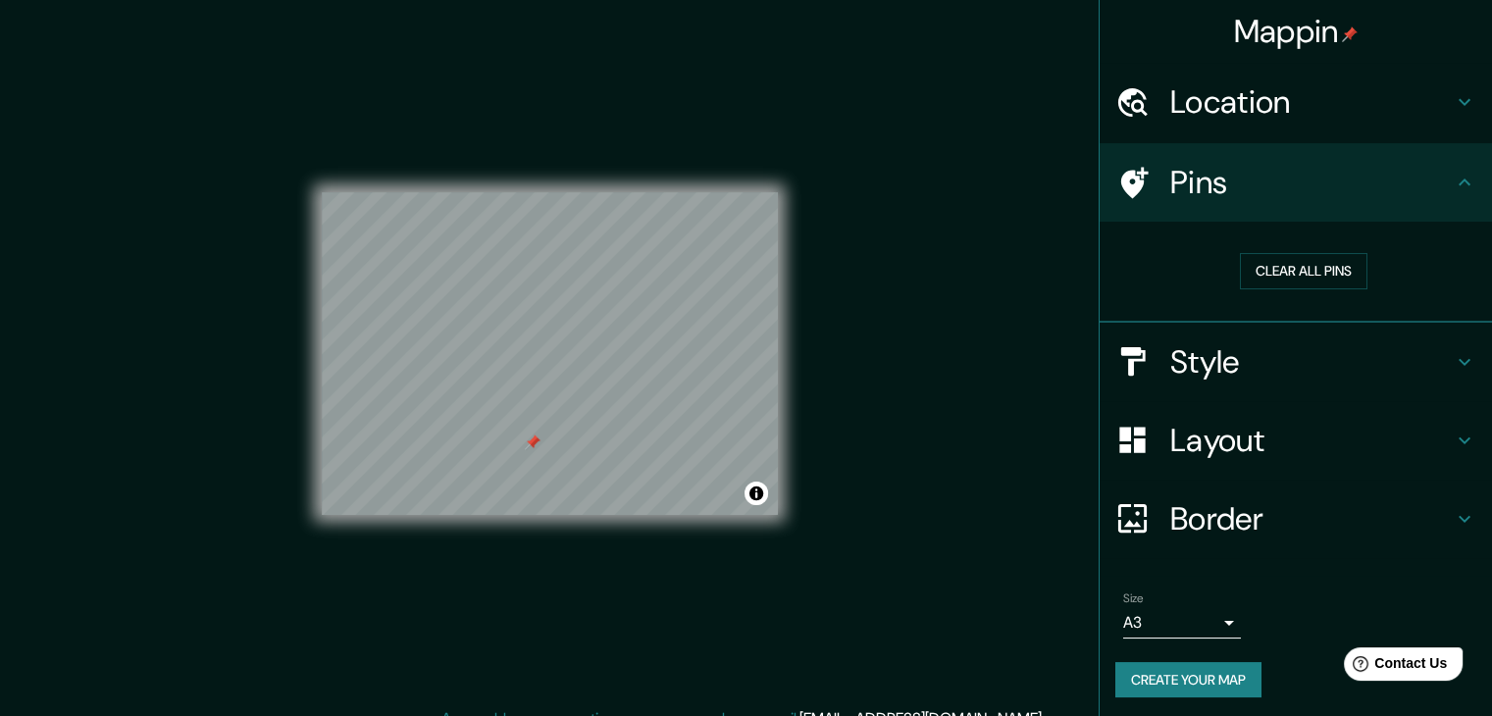
scroll to position [4, 0]
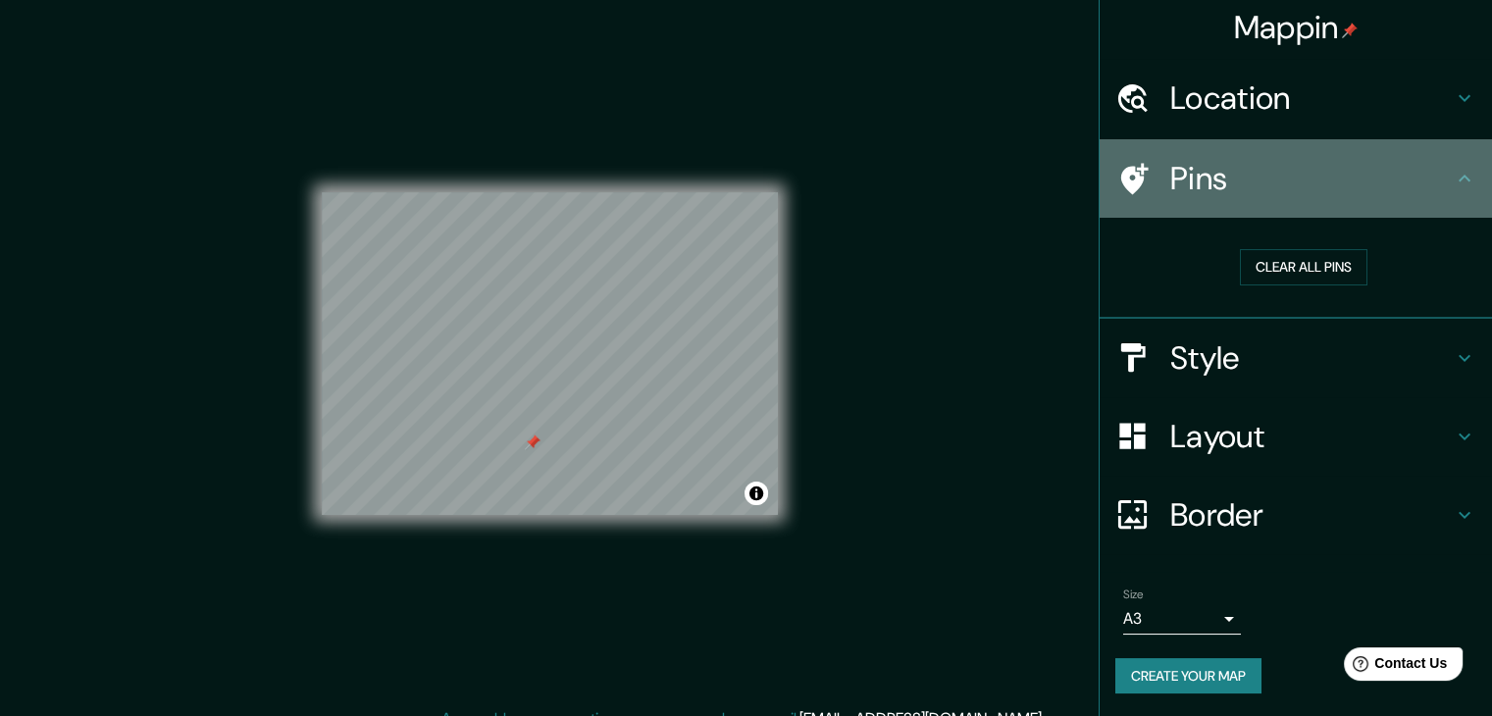
click at [1453, 180] on icon at bounding box center [1465, 179] width 24 height 24
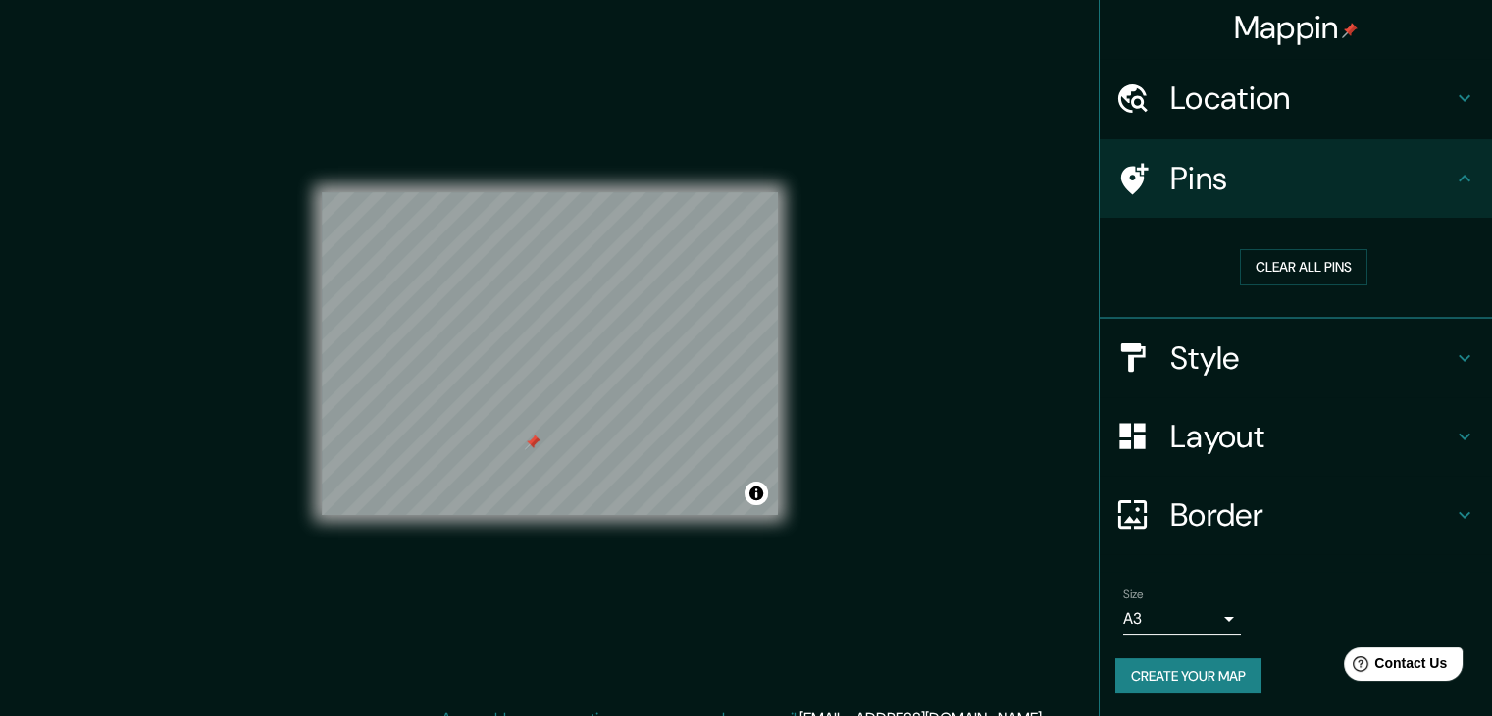
click at [1453, 187] on icon at bounding box center [1465, 179] width 24 height 24
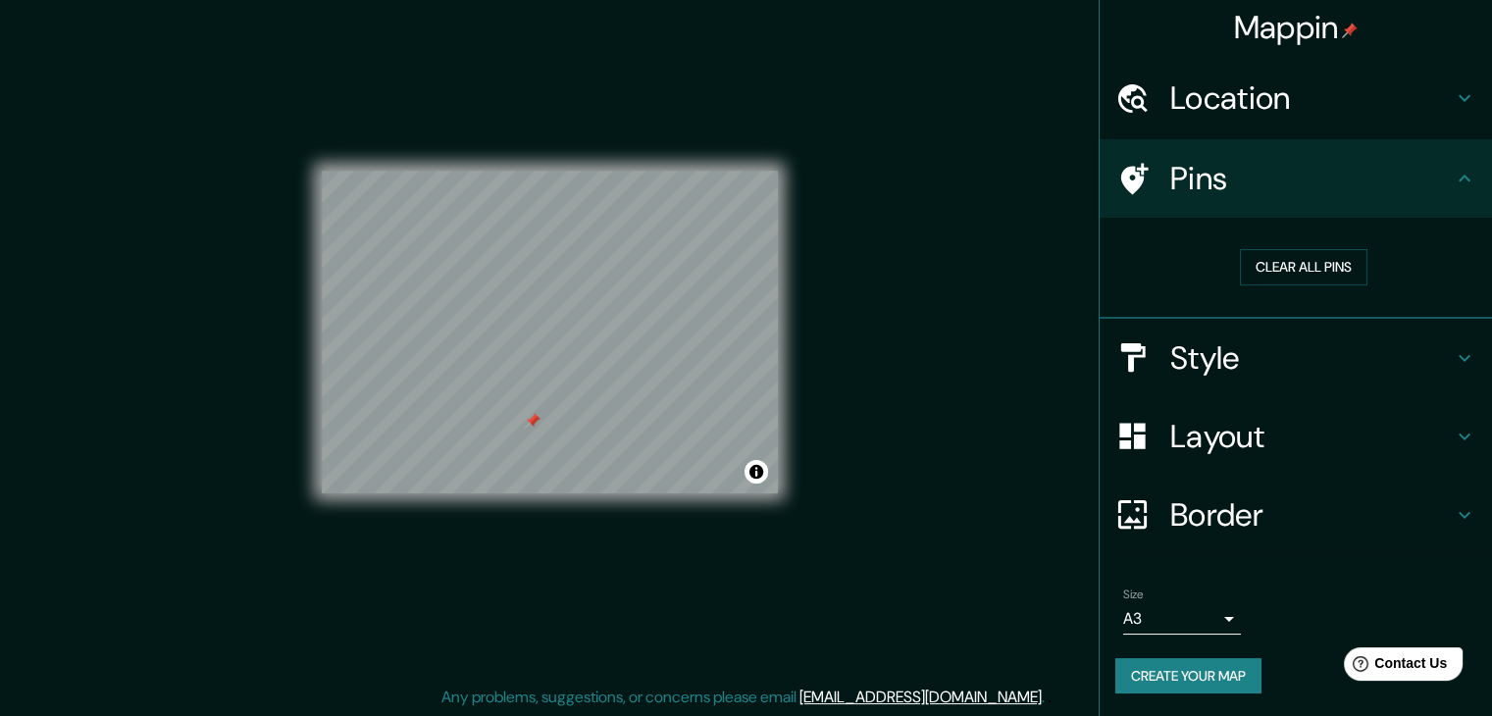
scroll to position [23, 0]
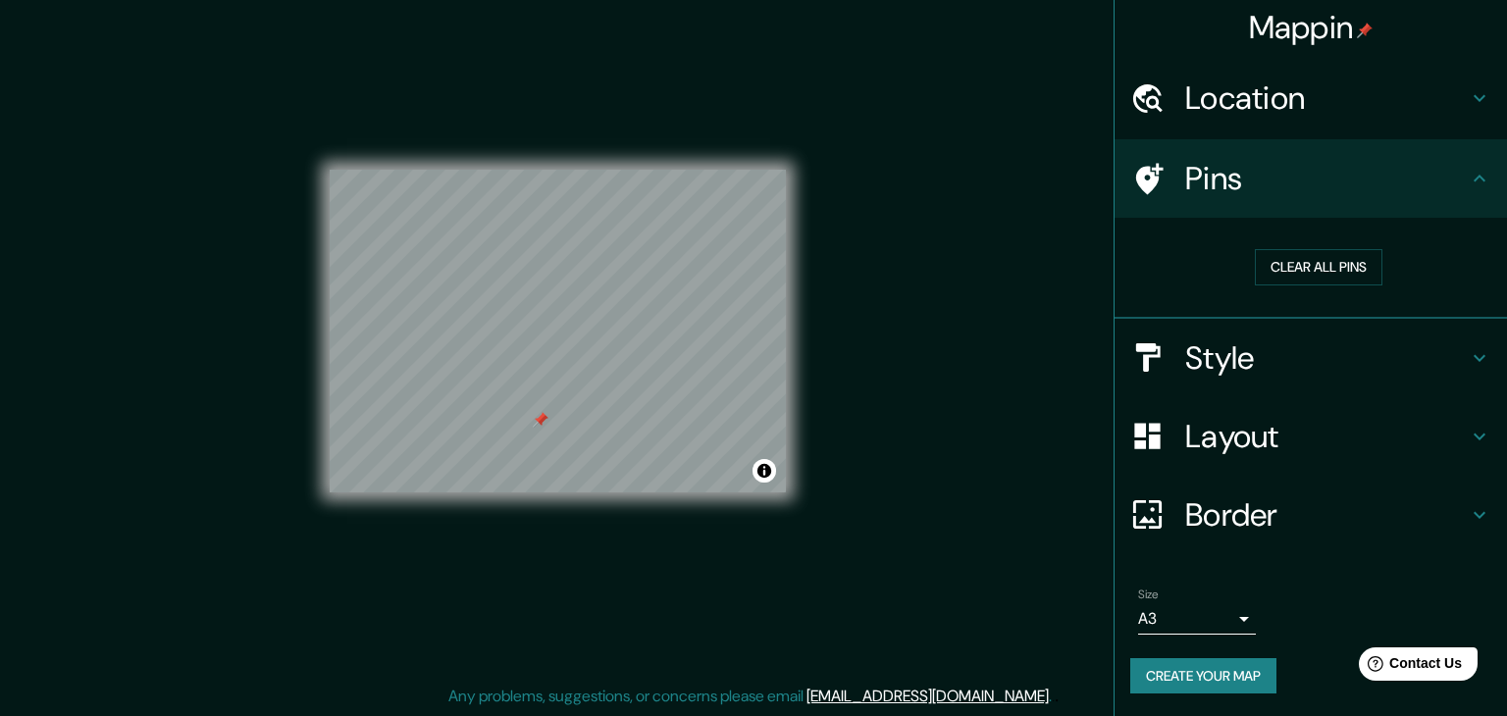
click at [1217, 617] on body "Mappin Location [GEOGRAPHIC_DATA], [GEOGRAPHIC_DATA], [GEOGRAPHIC_DATA], [GEOGR…" at bounding box center [753, 335] width 1507 height 716
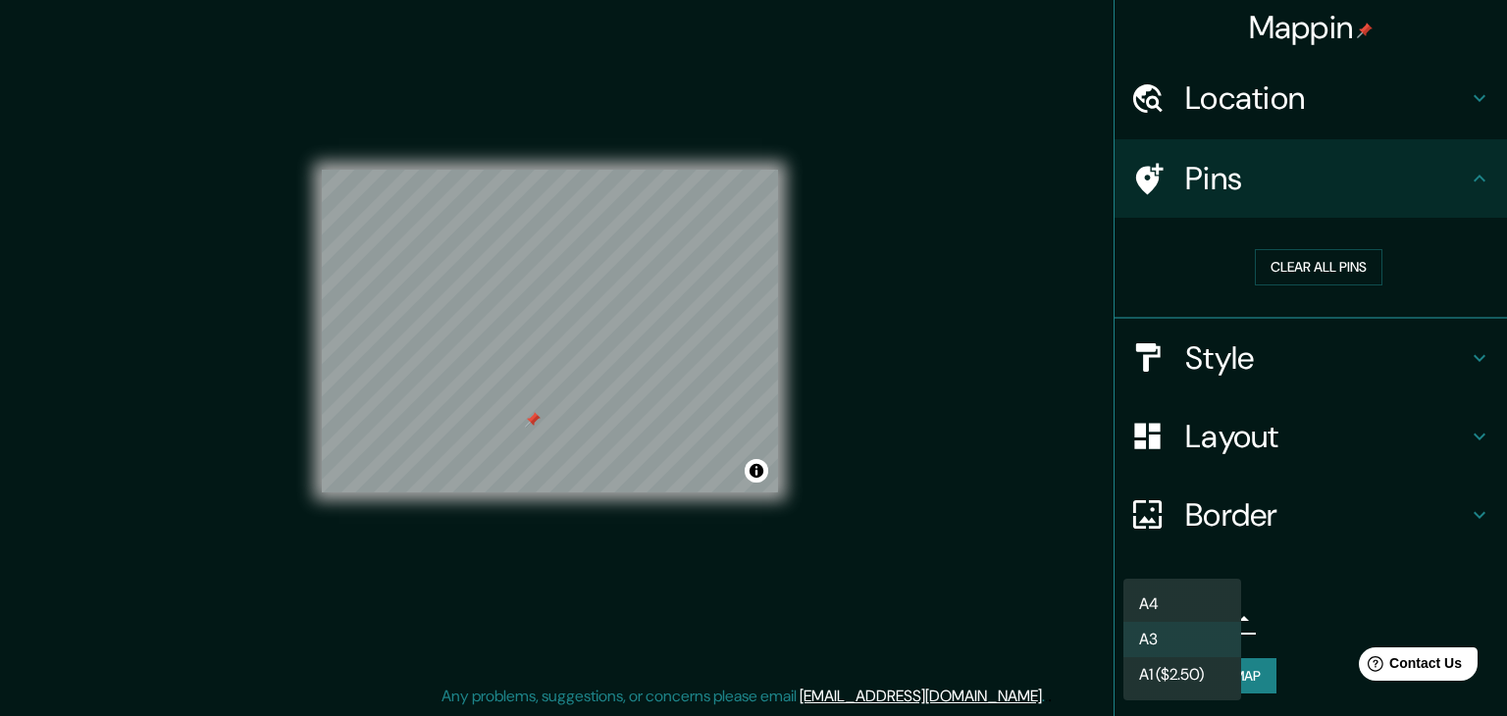
click at [1174, 613] on li "A4" at bounding box center [1182, 604] width 118 height 35
type input "single"
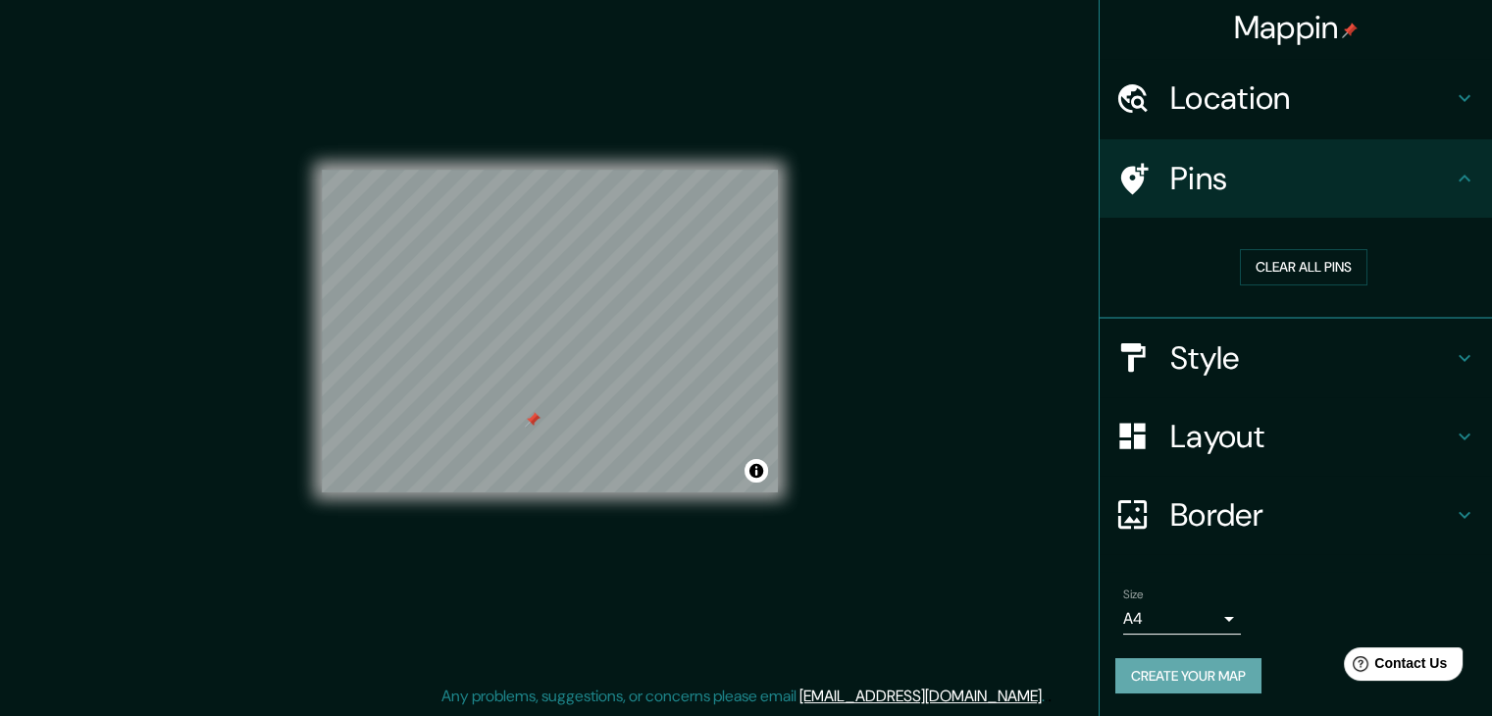
click at [1170, 680] on button "Create your map" at bounding box center [1188, 676] width 146 height 36
click at [1448, 452] on div "Layout" at bounding box center [1296, 436] width 392 height 78
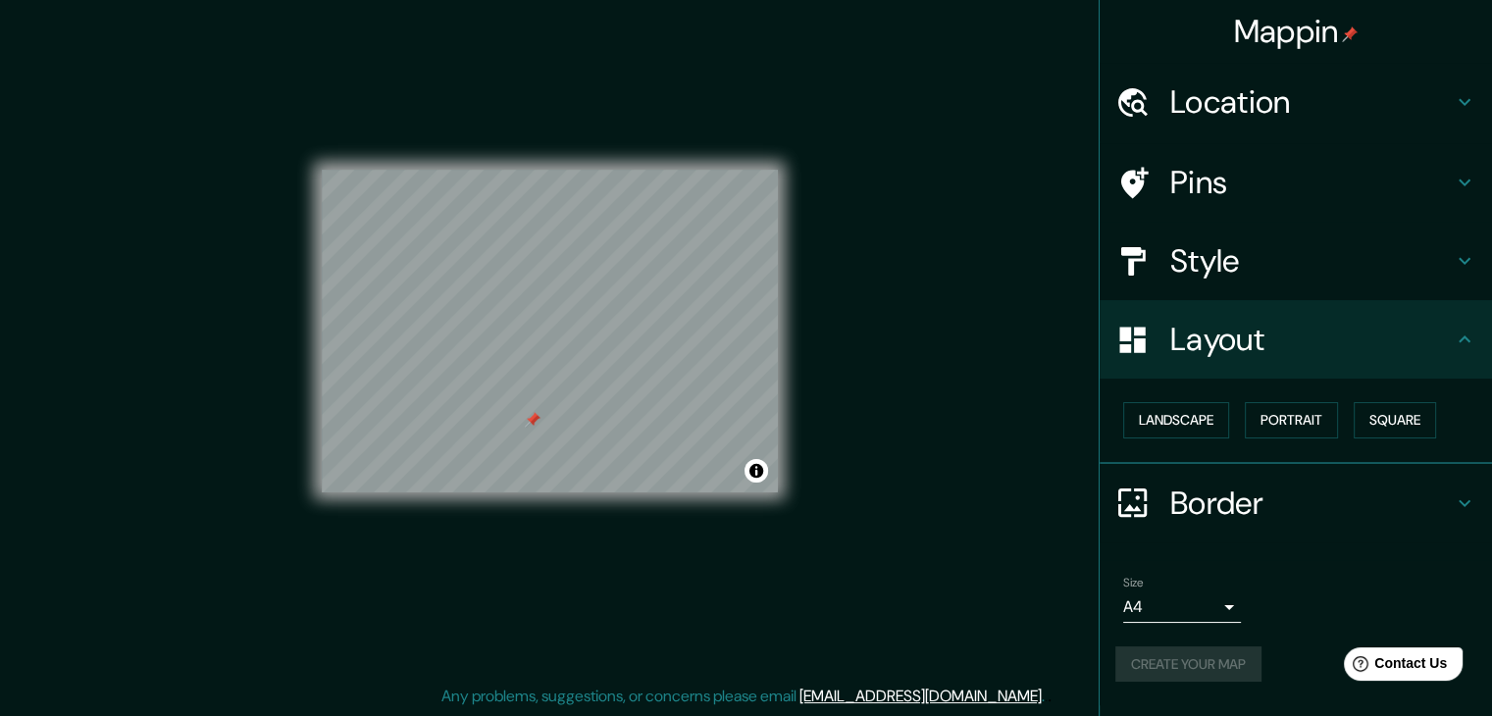
scroll to position [0, 0]
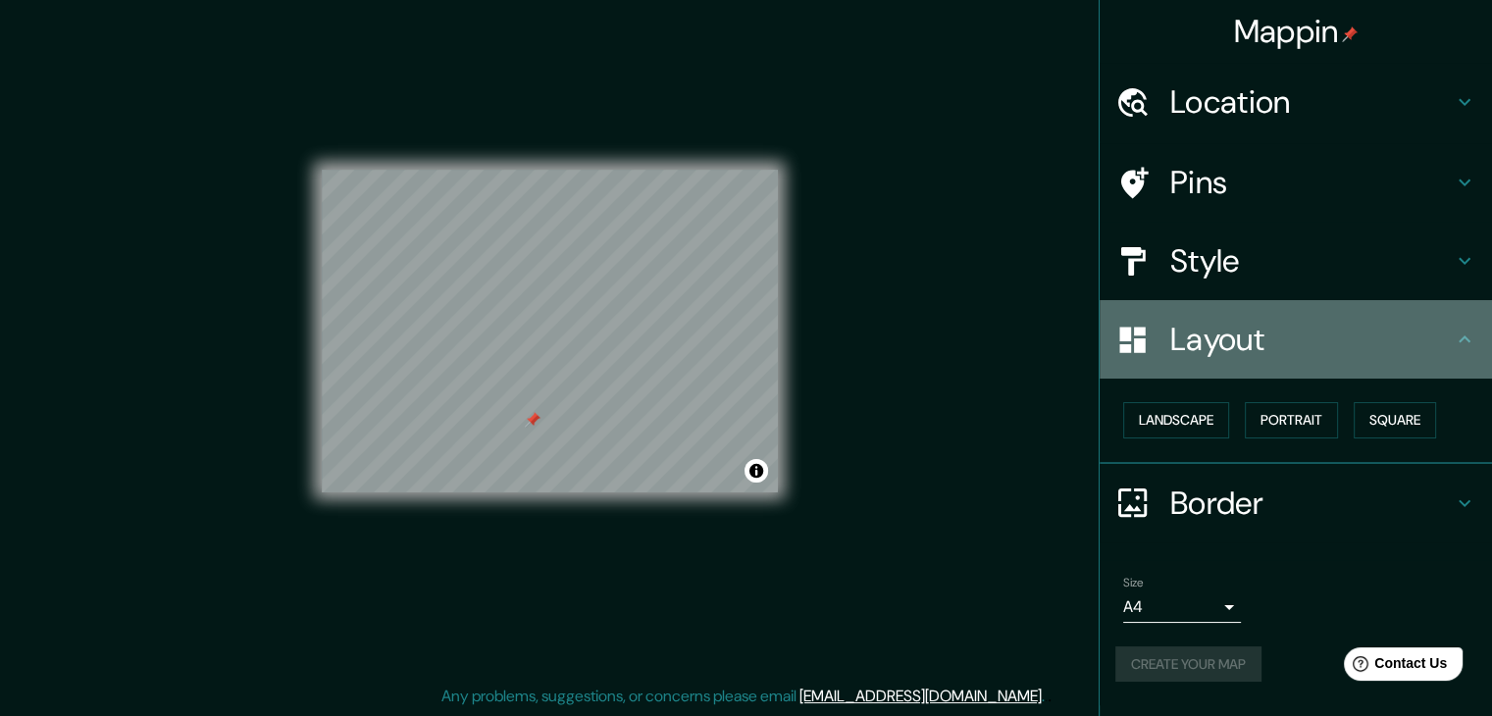
click at [1469, 344] on icon at bounding box center [1465, 340] width 24 height 24
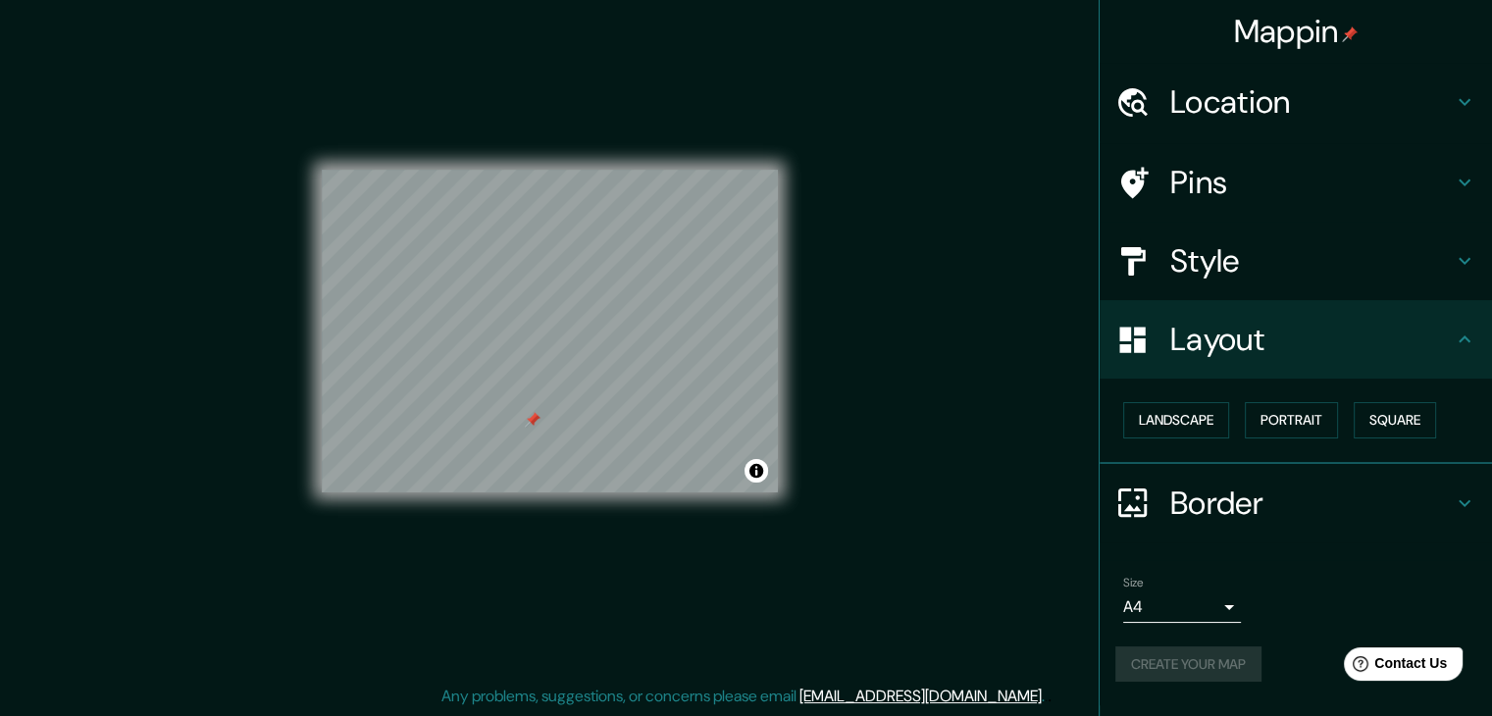
click at [1193, 665] on div "Create your map" at bounding box center [1295, 664] width 361 height 36
click at [1131, 664] on div "Create your map" at bounding box center [1295, 664] width 361 height 36
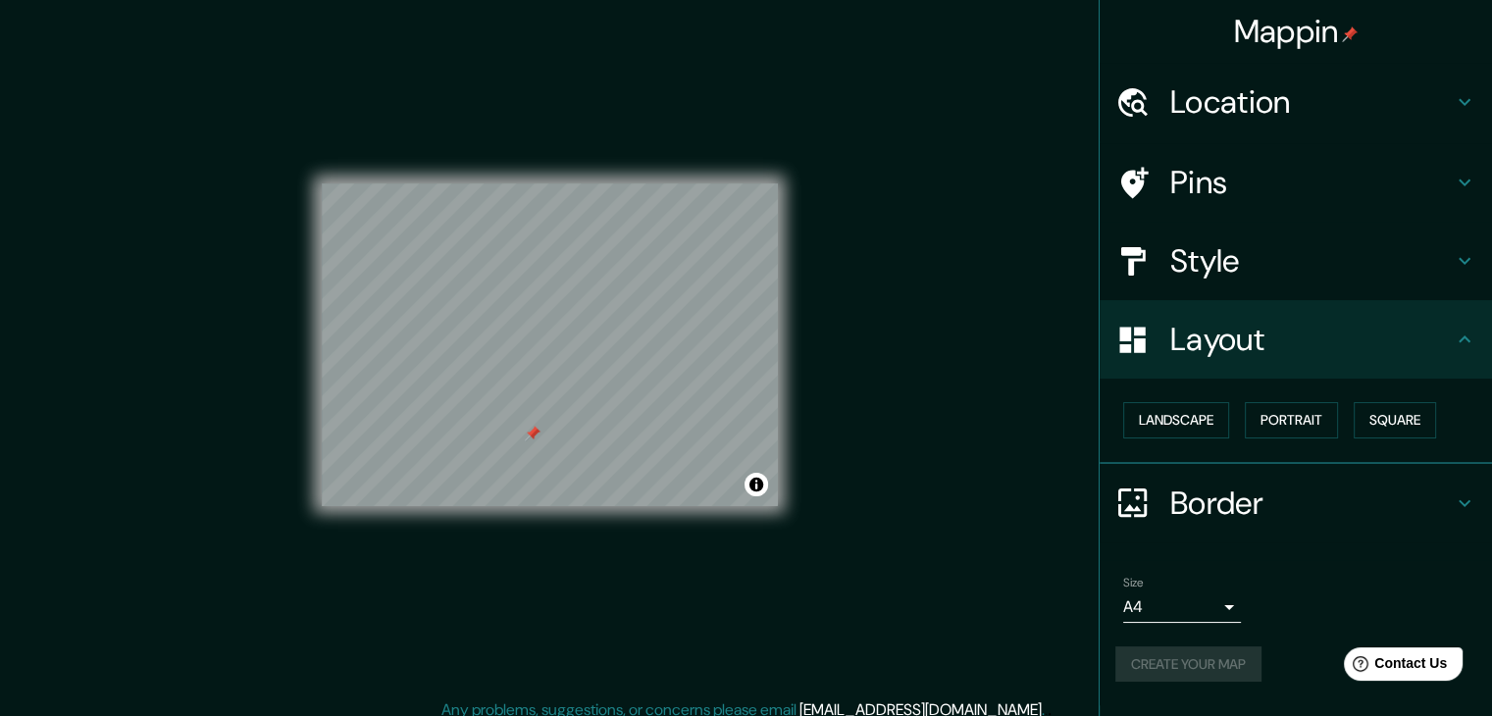
scroll to position [23, 0]
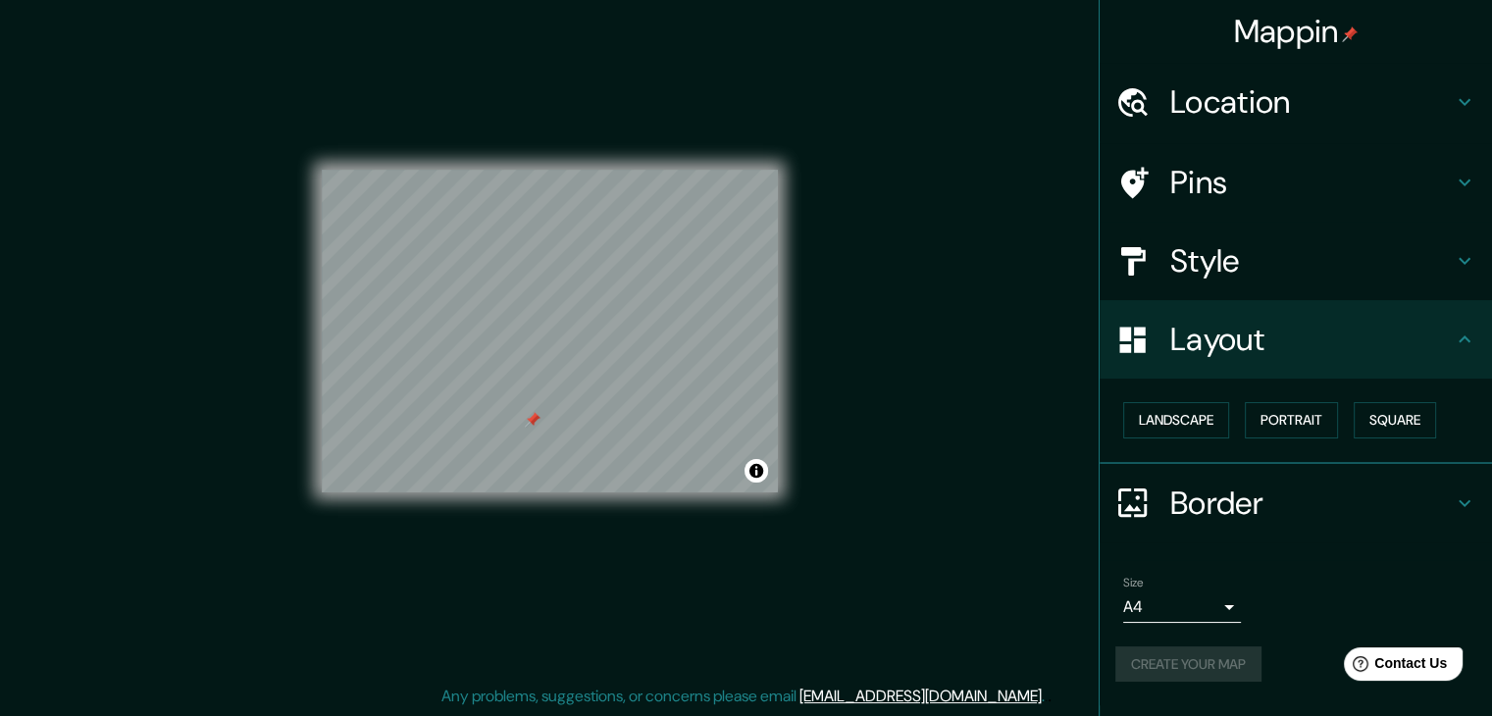
click at [1475, 484] on div "Border" at bounding box center [1296, 503] width 392 height 78
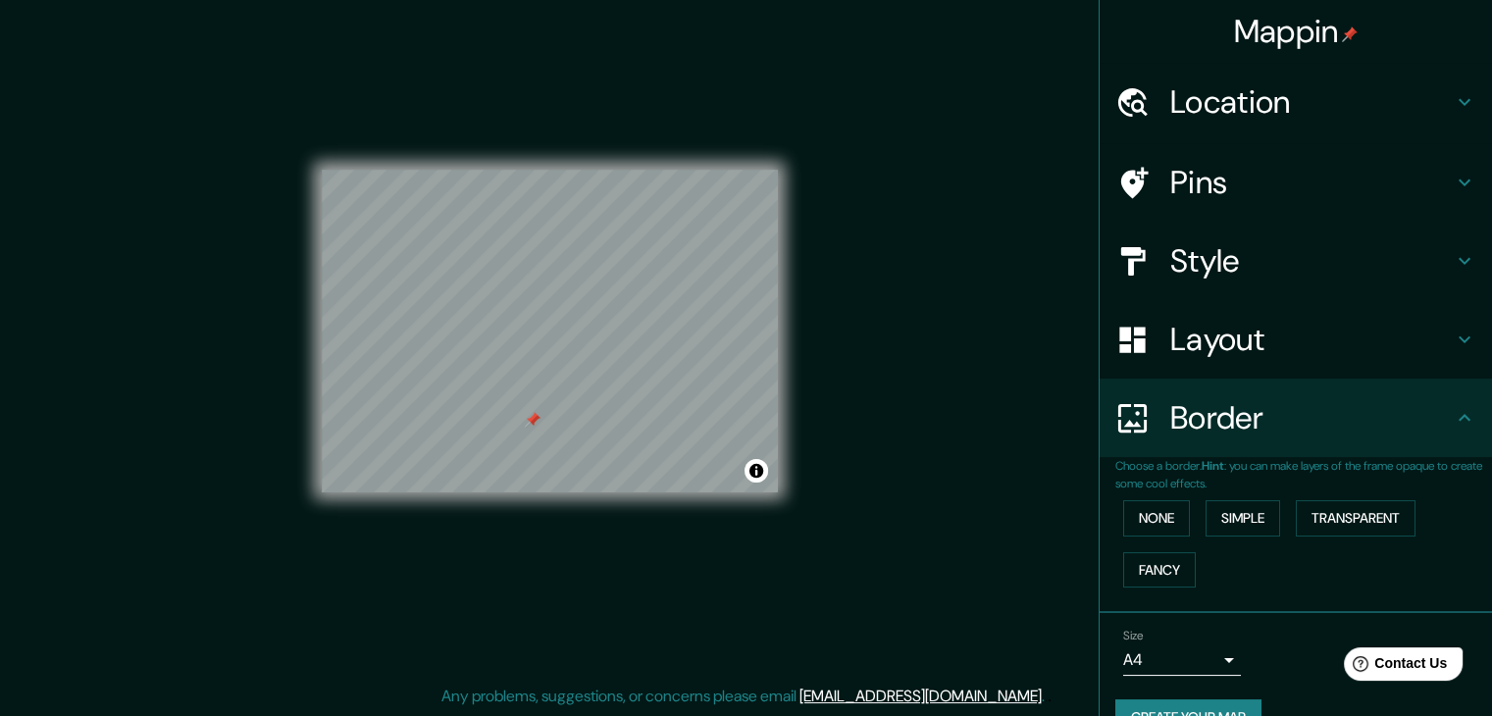
scroll to position [41, 0]
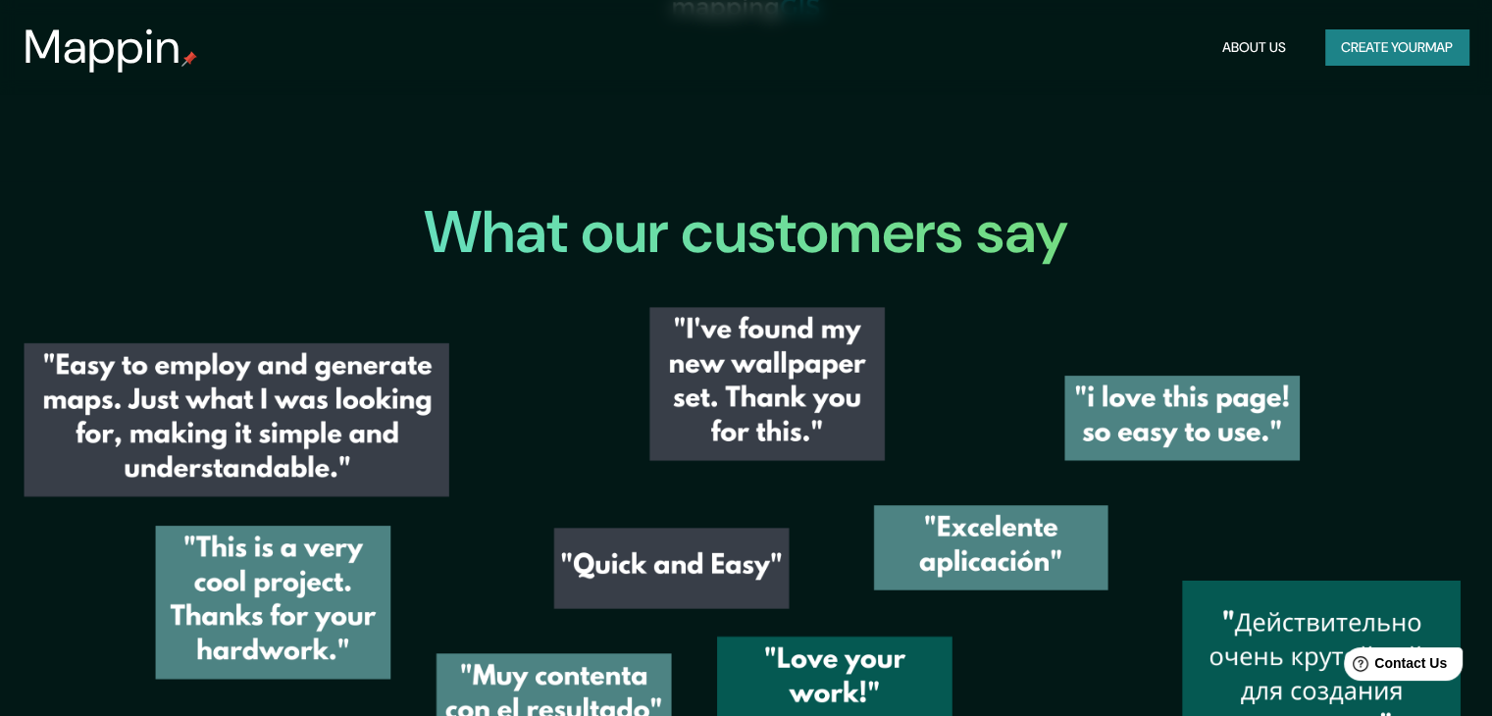
scroll to position [2833, 0]
